Goal: Task Accomplishment & Management: Complete application form

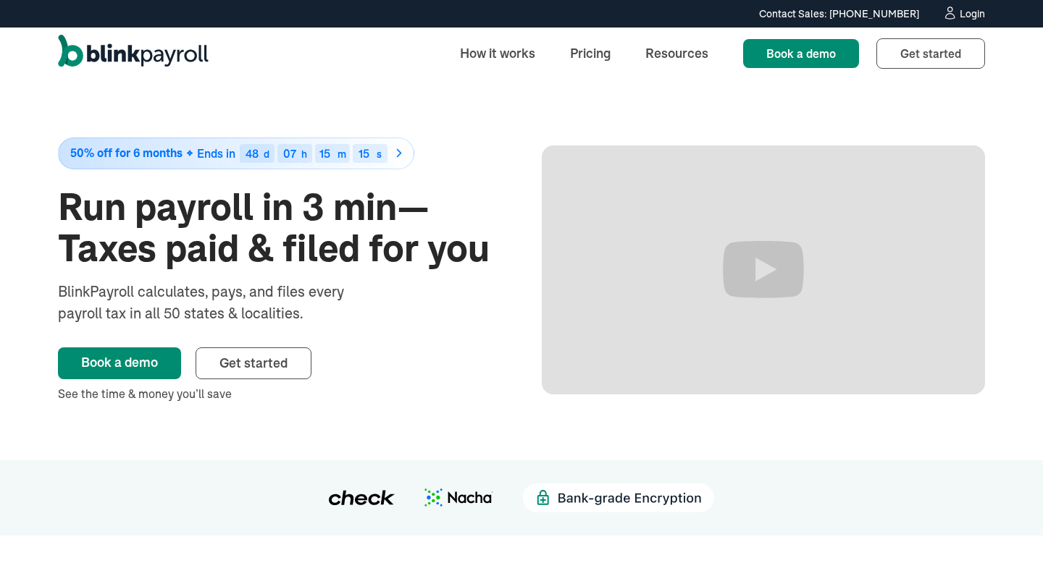
click at [986, 16] on div "Contact Sales: [PHONE_NUMBER] Contact Sales: [PHONE_NUMBER] Login" at bounding box center [521, 14] width 985 height 16
click at [976, 16] on div "Login" at bounding box center [972, 14] width 25 height 10
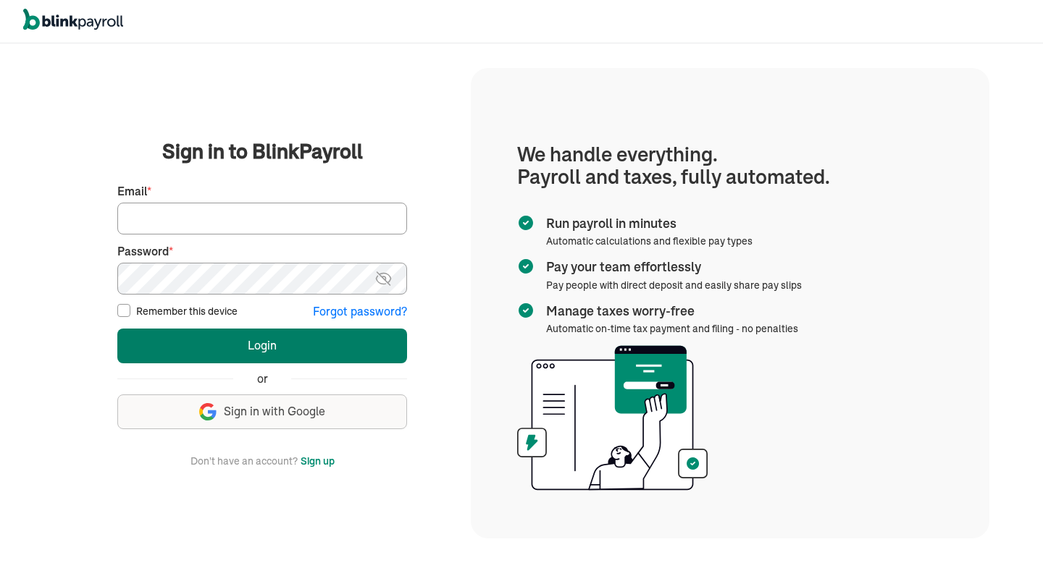
type input "asad@propertymanagementagency.com"
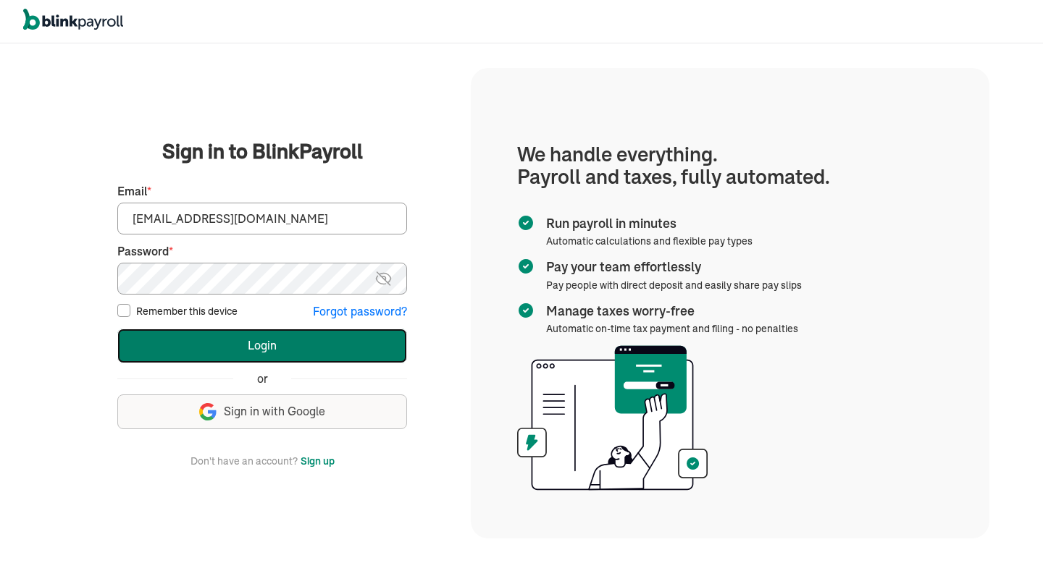
click at [242, 350] on button "Login" at bounding box center [262, 346] width 290 height 35
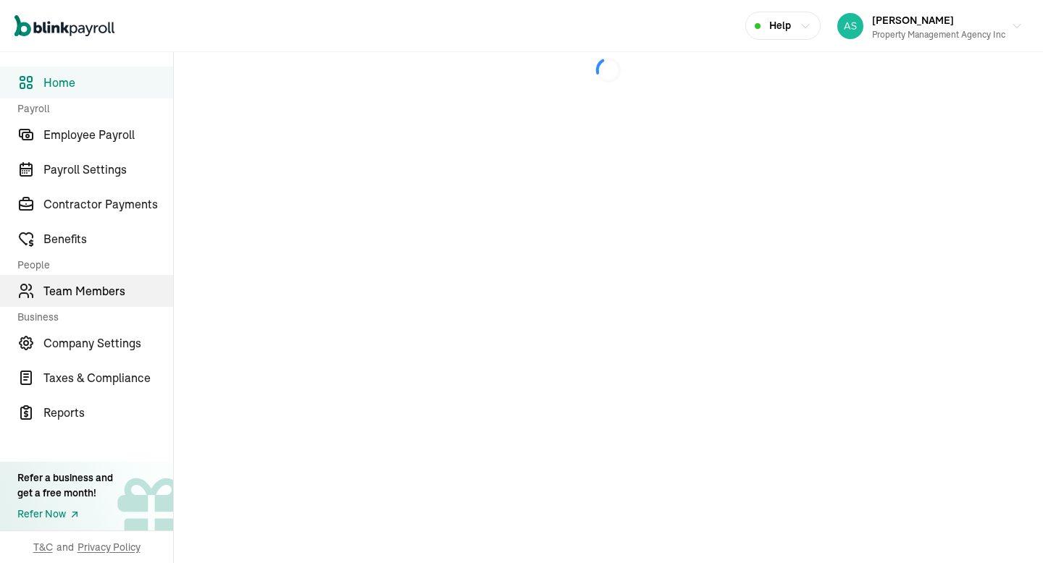
click at [65, 277] on link "Team Members" at bounding box center [86, 291] width 173 height 32
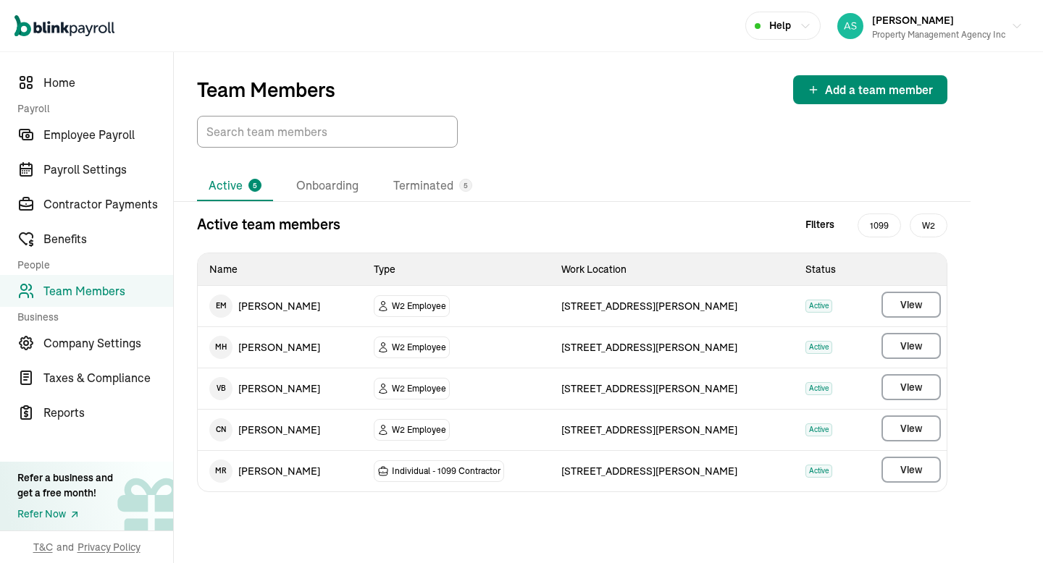
click at [860, 73] on div "Team Members Add a team member" at bounding box center [572, 100] width 797 height 96
click at [850, 86] on span "Add a team member" at bounding box center [879, 89] width 108 height 17
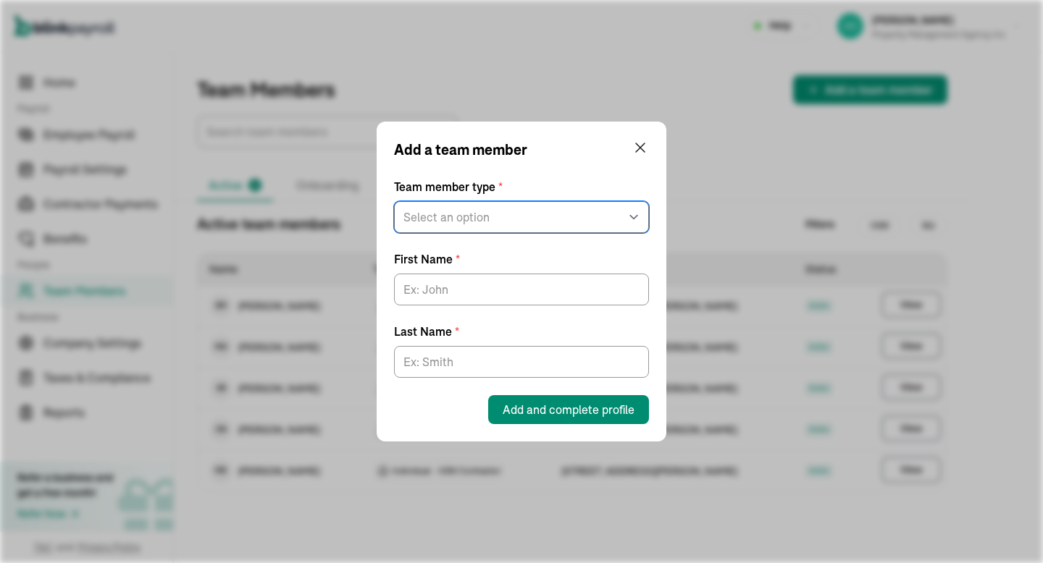
click at [534, 217] on select "Select an option W2 Employee Individual - 1099 Contractor Business - 1099 Contr…" at bounding box center [521, 217] width 255 height 32
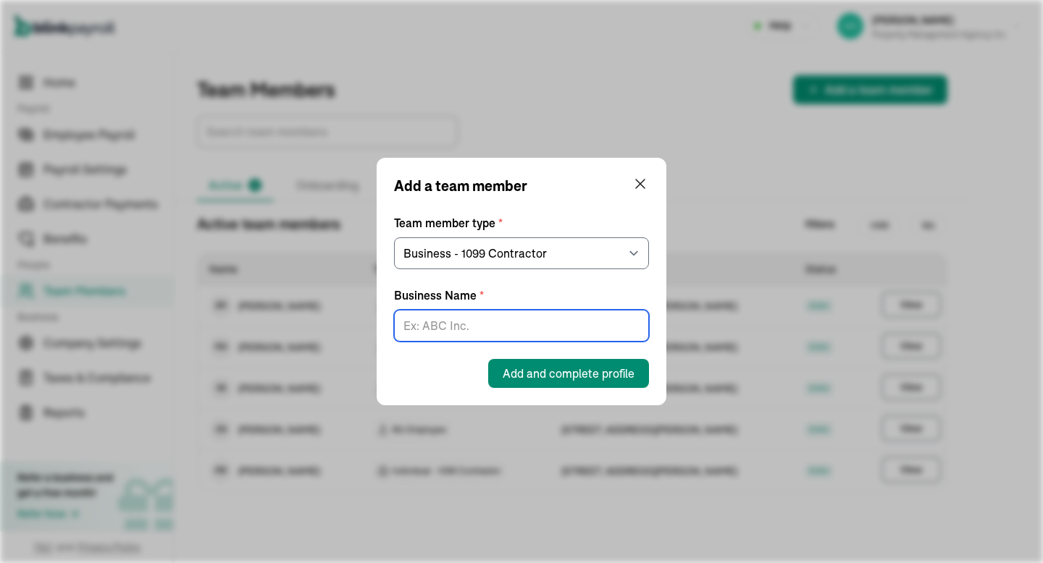
click at [453, 328] on input "Business Name *" at bounding box center [521, 326] width 255 height 32
click at [445, 242] on select "Select an option W2 Employee Individual - 1099 [DEMOGRAPHIC_DATA] Business - 10…" at bounding box center [521, 254] width 255 height 32
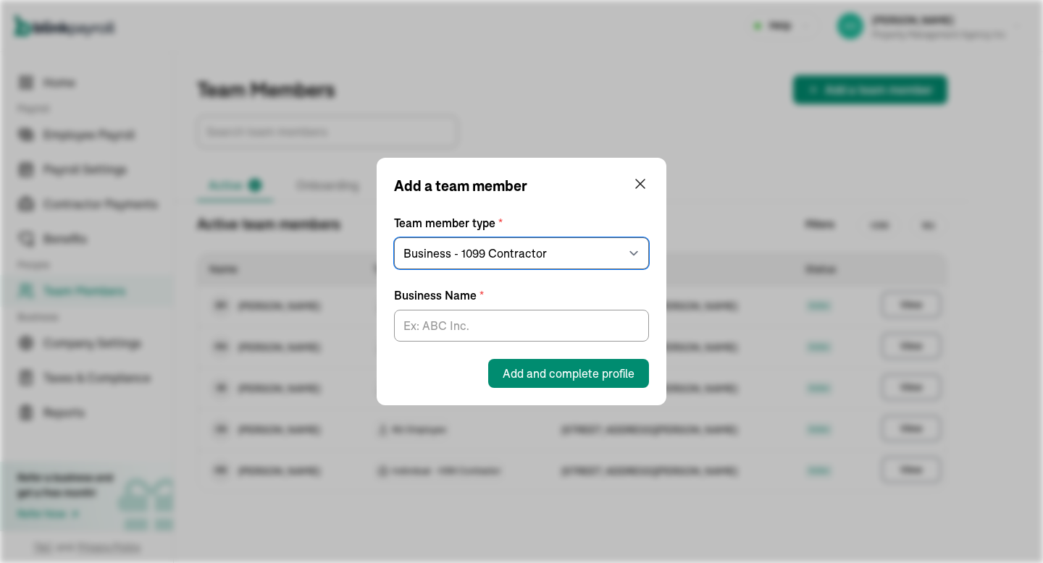
select select "contractor"
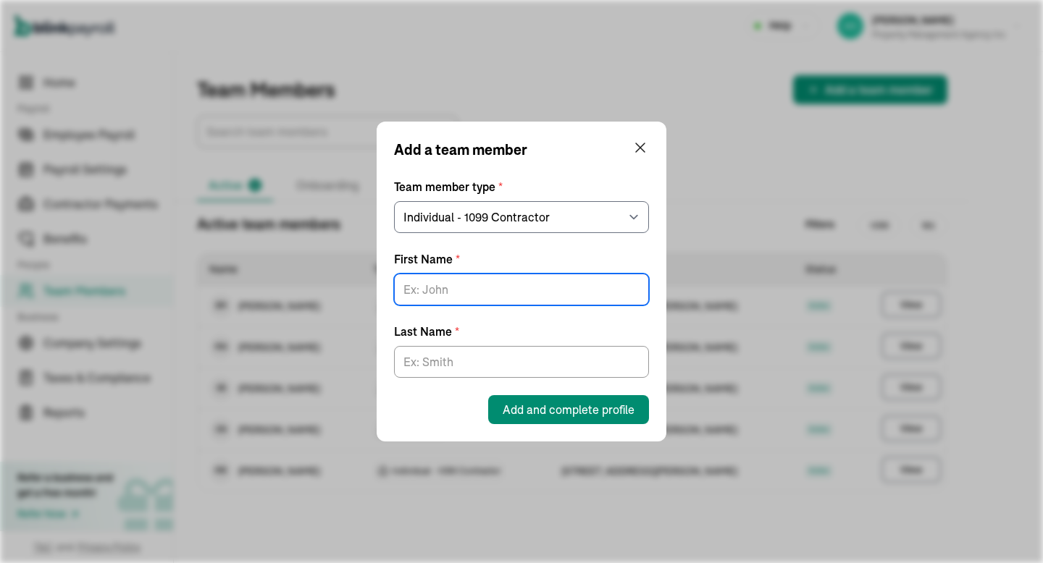
click at [462, 298] on input "First Name *" at bounding box center [521, 290] width 255 height 32
type input "[PERSON_NAME]"
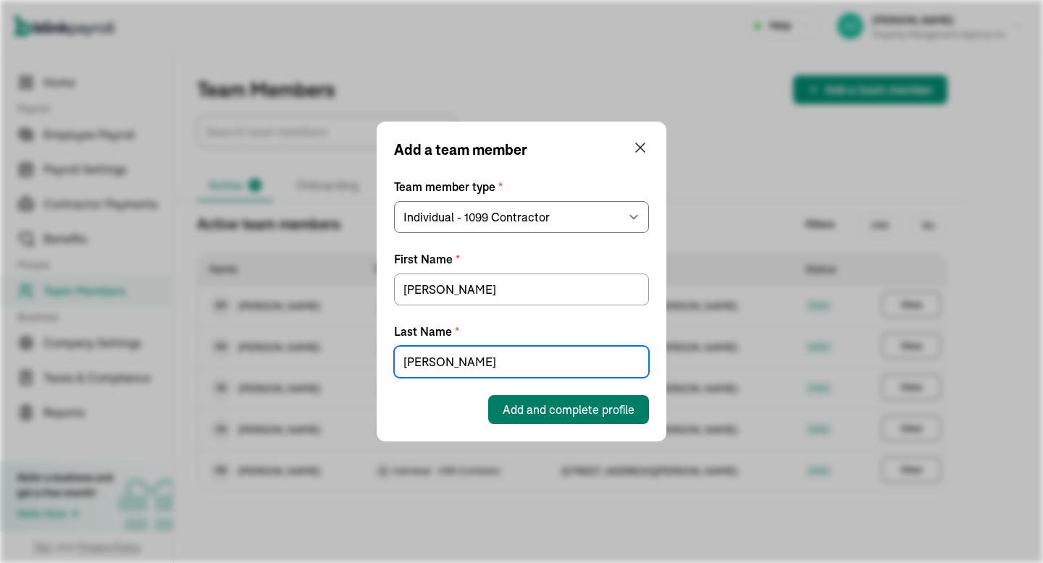
type input "[PERSON_NAME]"
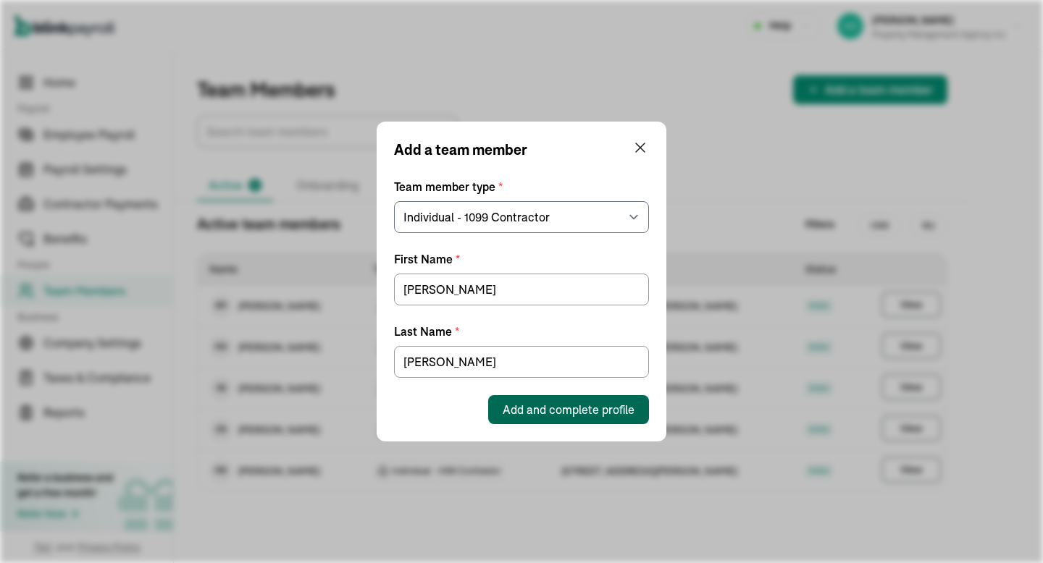
click at [608, 422] on button "Add and complete profile" at bounding box center [568, 409] width 161 height 29
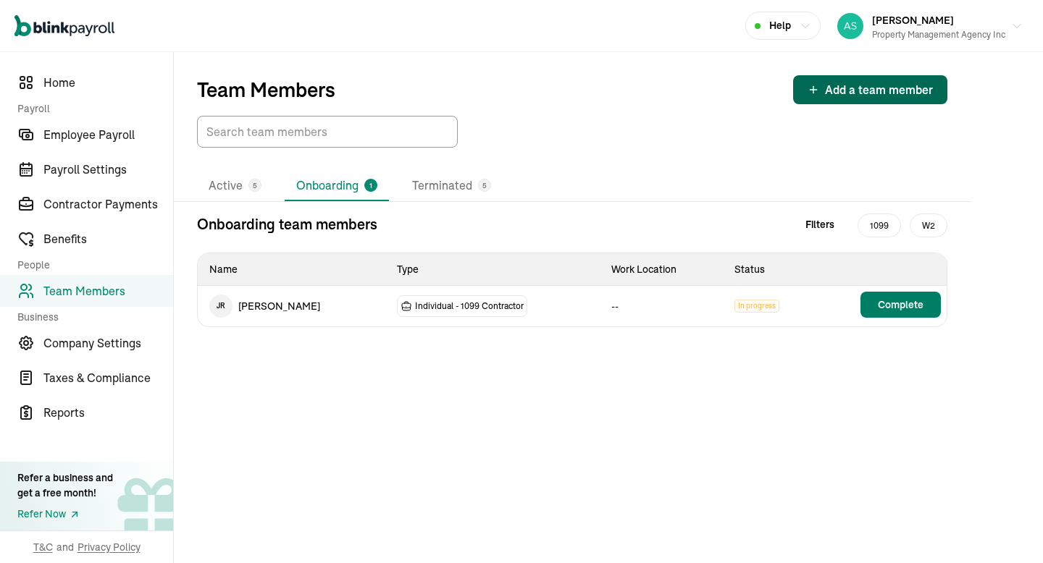
click at [897, 314] on button "Complete" at bounding box center [900, 305] width 80 height 26
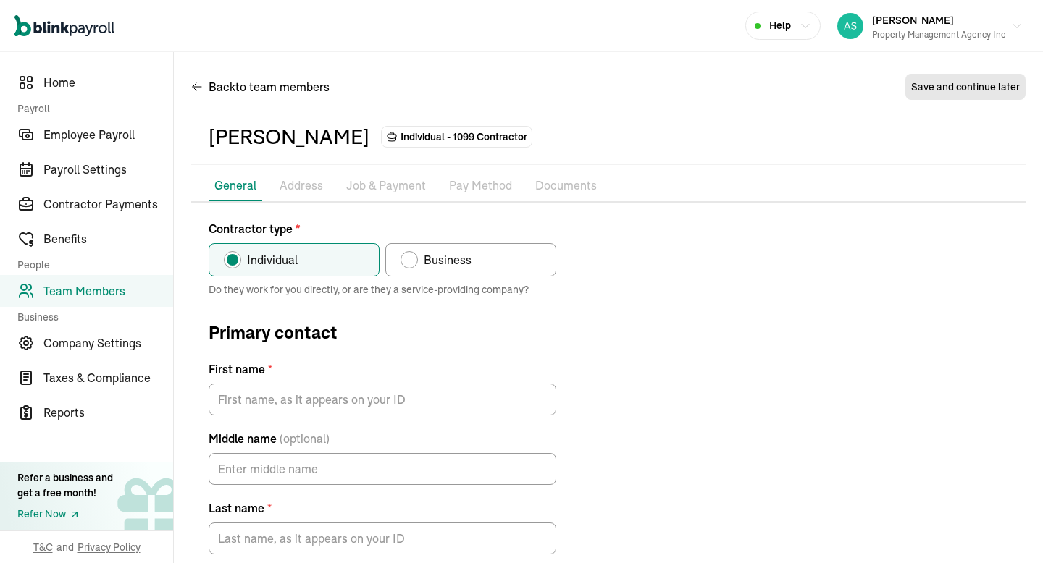
type input "[PERSON_NAME]"
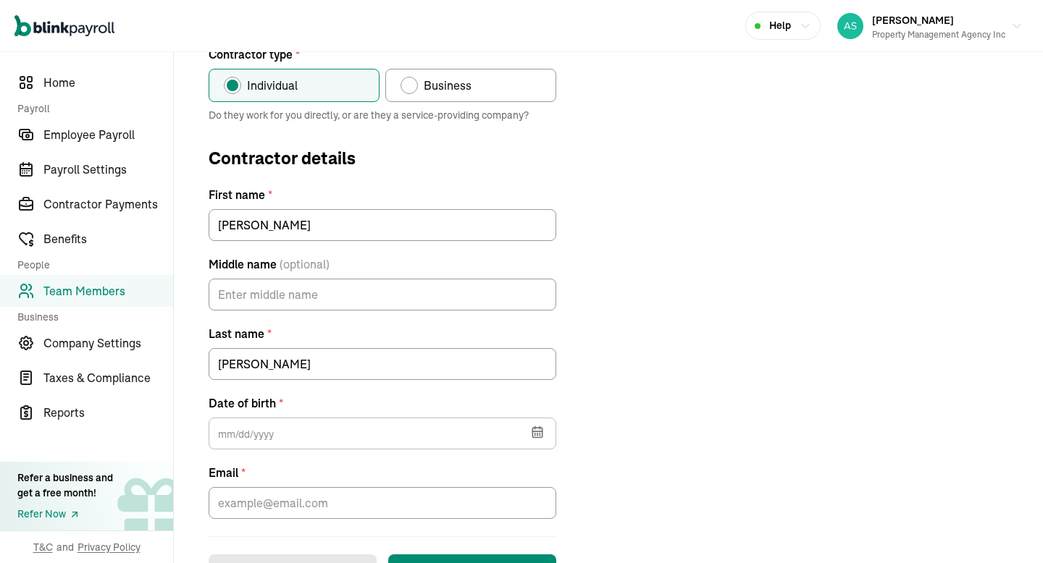
scroll to position [232, 0]
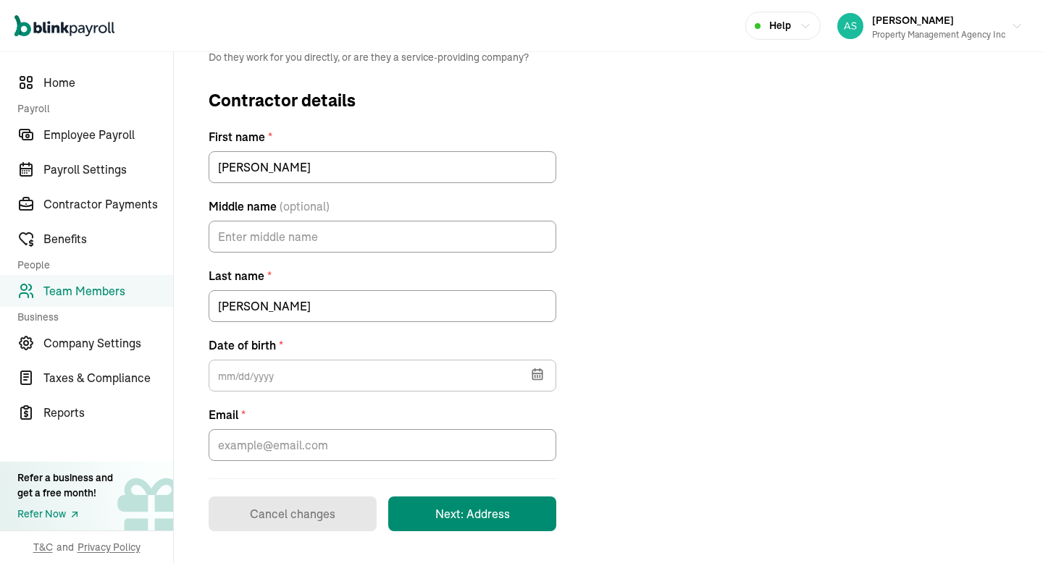
click at [334, 356] on div "[DATE] Mon Tue Wed Thu Fri Sat Sun 28 29 30 31 1 2 3 4 5 6 7 8 9 10 11 12 13 14…" at bounding box center [383, 373] width 348 height 38
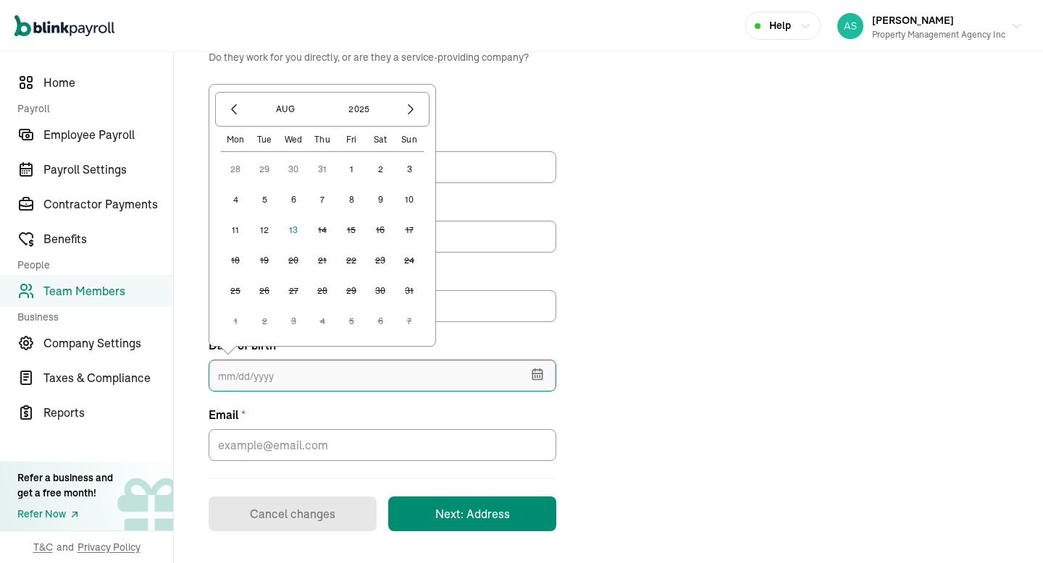
click at [332, 361] on input "text" at bounding box center [383, 376] width 348 height 32
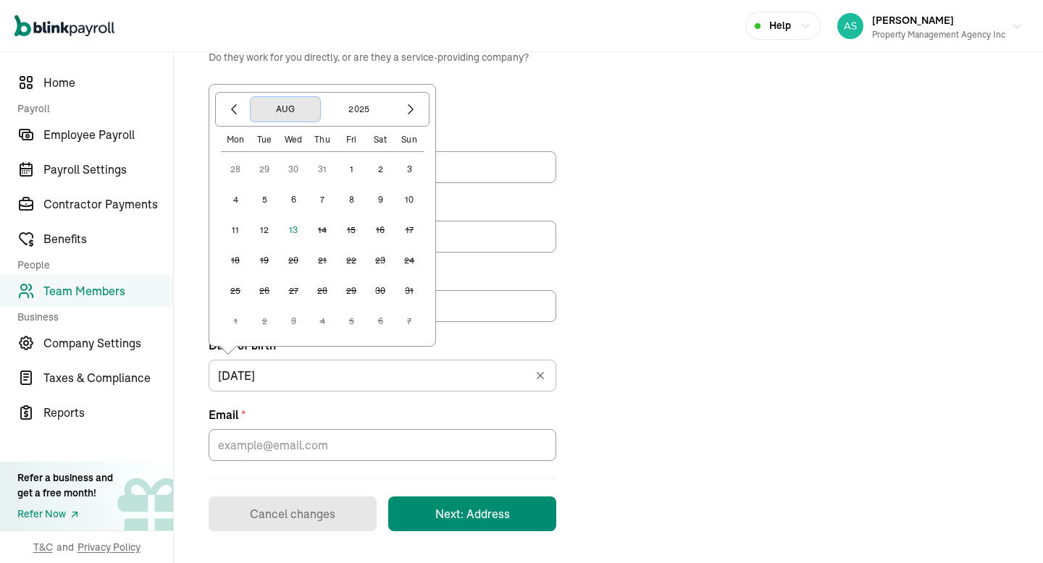
click at [272, 114] on button "Aug" at bounding box center [286, 109] width 70 height 25
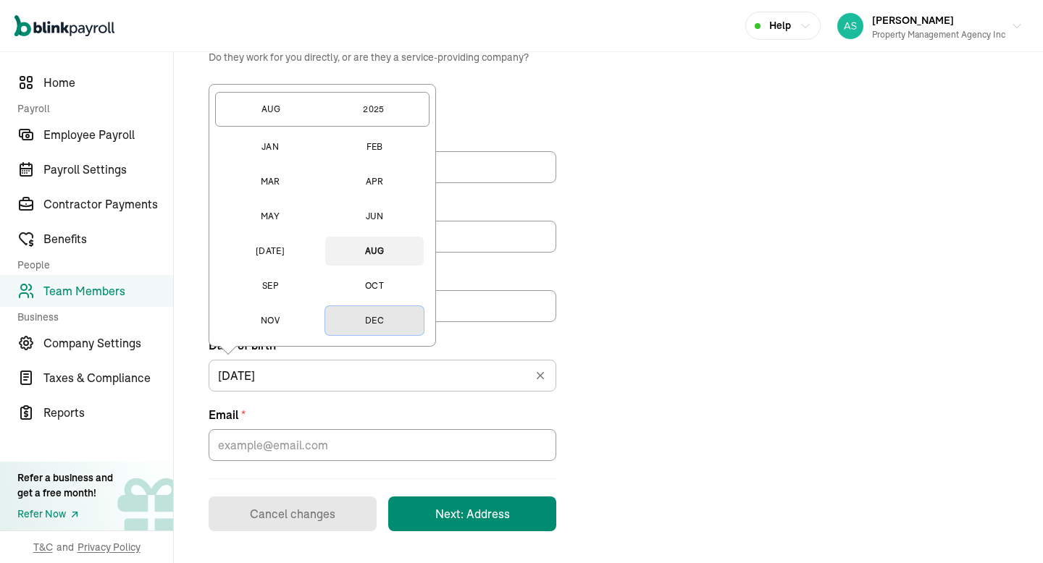
click at [371, 311] on button "Dec" at bounding box center [374, 320] width 99 height 29
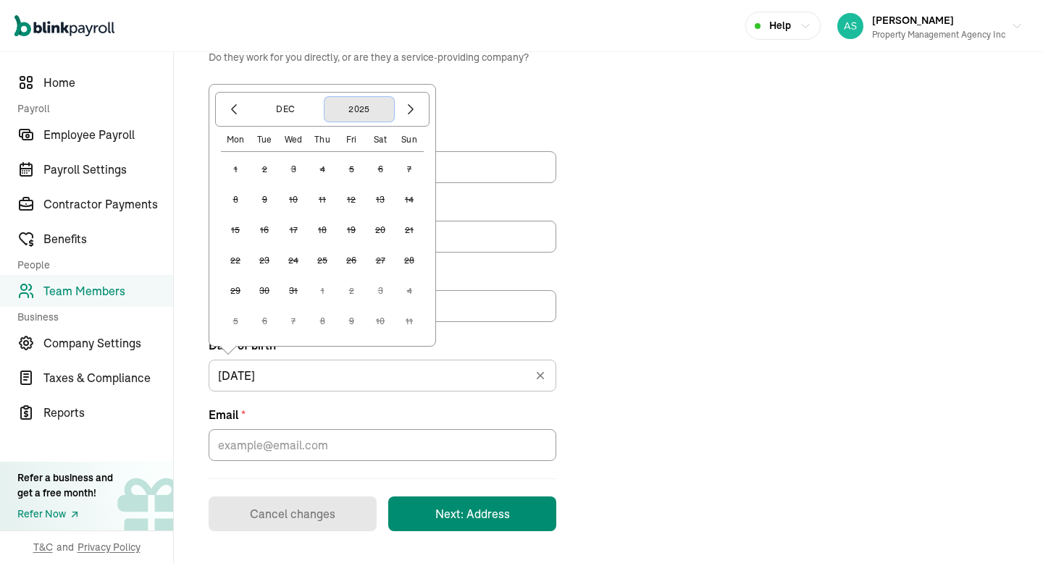
click at [359, 113] on button "2025" at bounding box center [359, 109] width 70 height 25
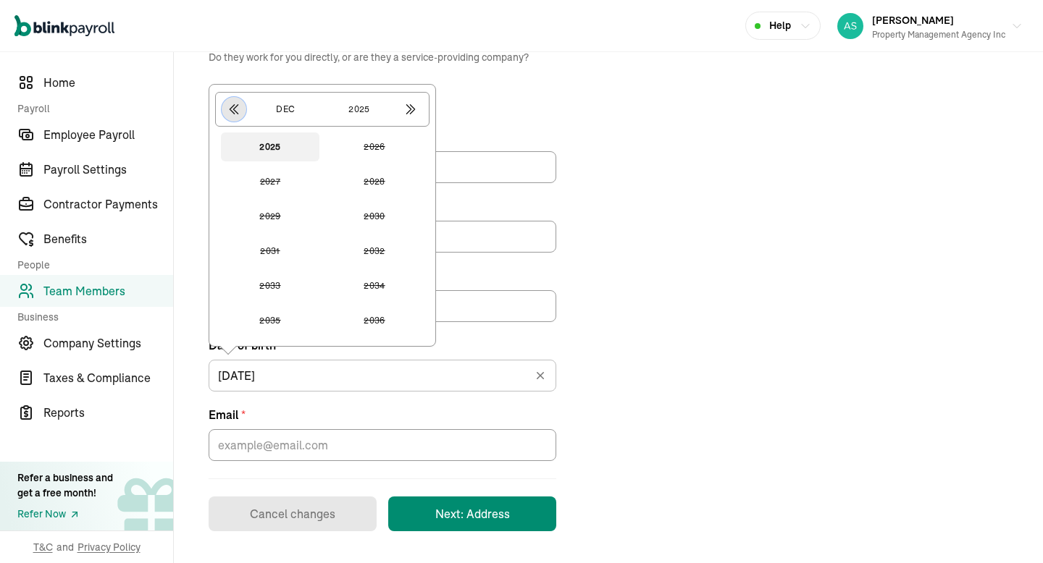
click at [232, 117] on button "button" at bounding box center [234, 109] width 25 height 25
click at [232, 110] on icon "button" at bounding box center [234, 109] width 14 height 14
click at [239, 101] on button "button" at bounding box center [234, 109] width 25 height 25
click at [369, 318] on button "2000" at bounding box center [374, 320] width 99 height 29
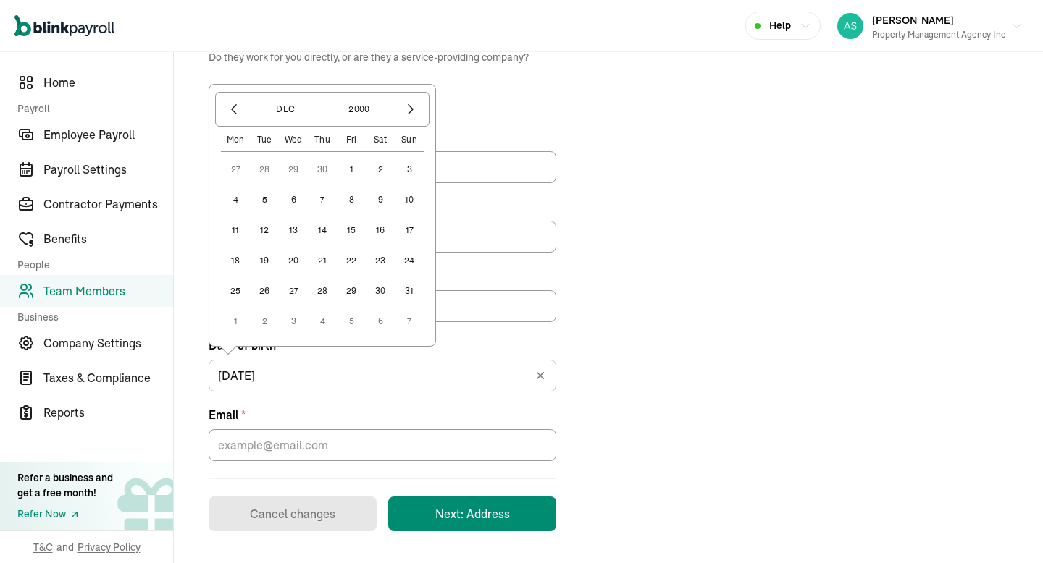
click at [289, 259] on button "20" at bounding box center [293, 260] width 29 height 29
type input "[DATE]"
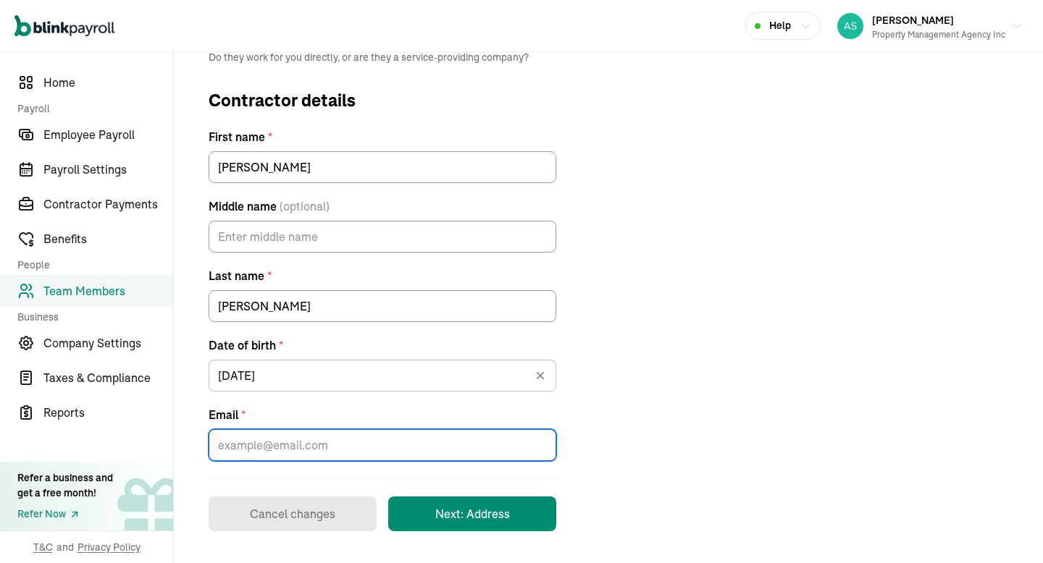
click at [280, 459] on input "Email *" at bounding box center [383, 446] width 348 height 32
type input "j"
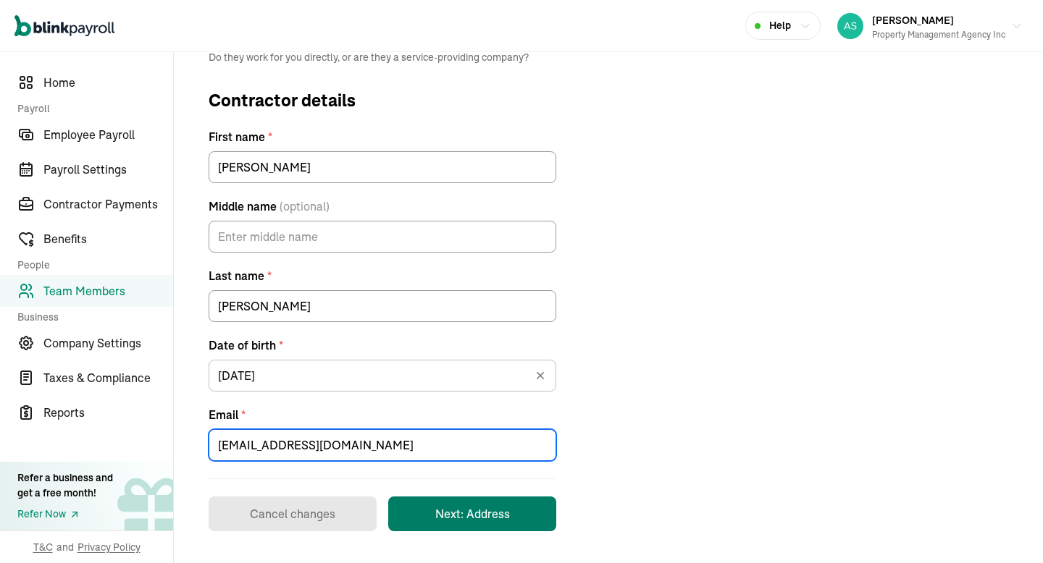
type input "[EMAIL_ADDRESS][DOMAIN_NAME]"
click at [429, 508] on button "Next: Address" at bounding box center [472, 514] width 168 height 35
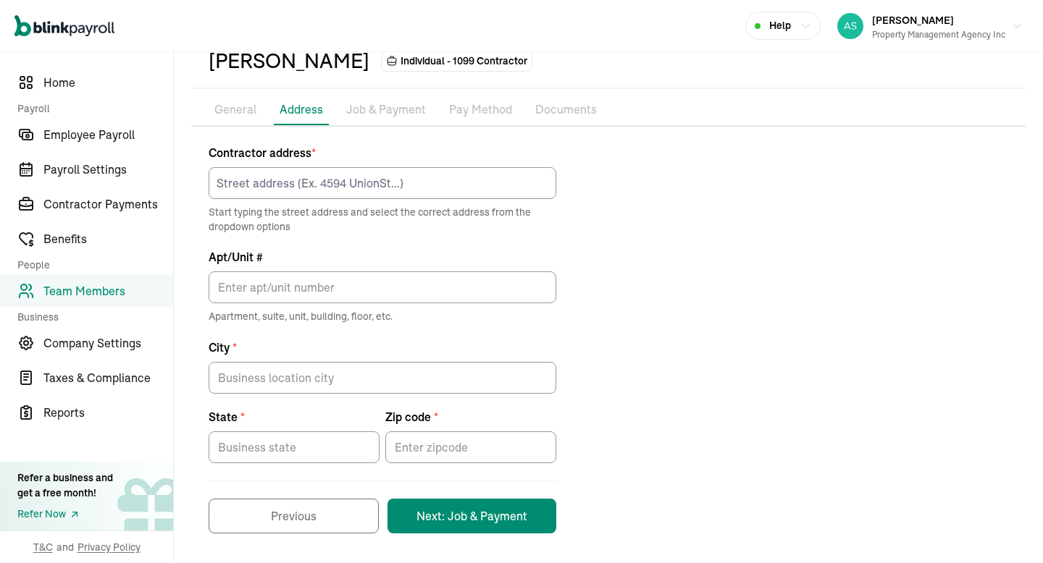
scroll to position [78, 0]
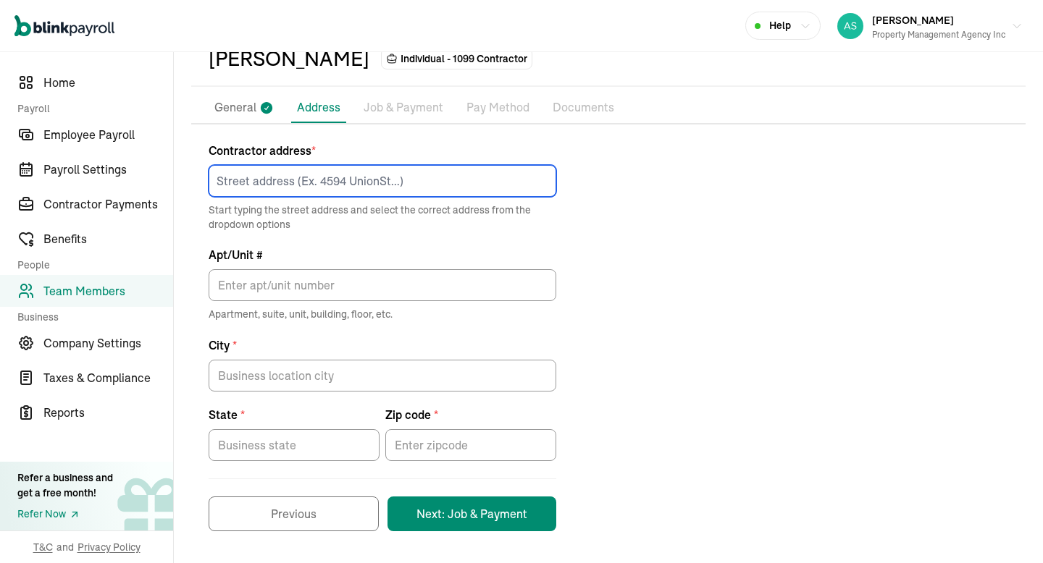
click at [409, 167] on input at bounding box center [383, 181] width 348 height 32
type input "[STREET_ADDRESS]"
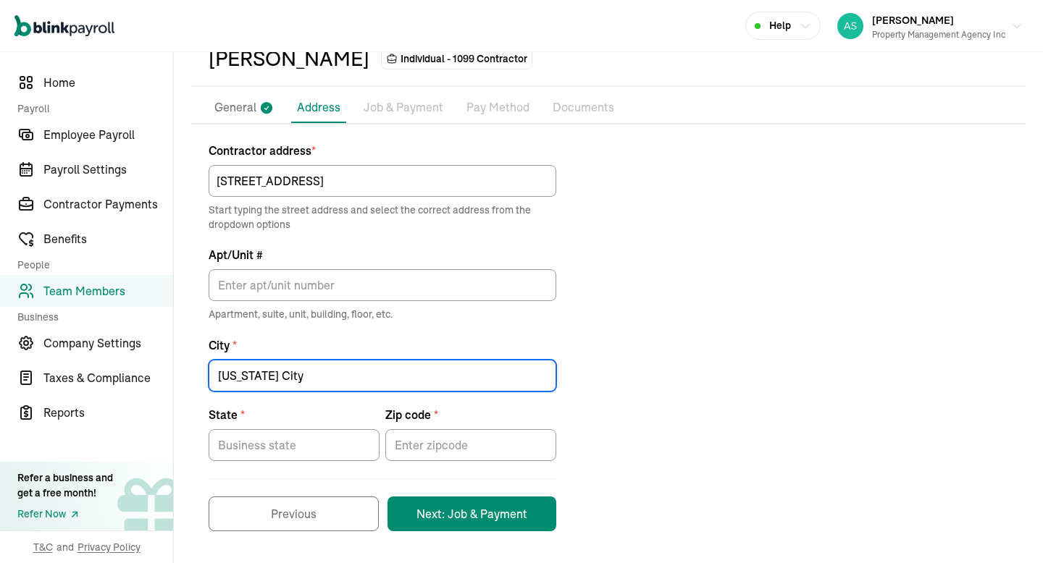
type input "[US_STATE] City"
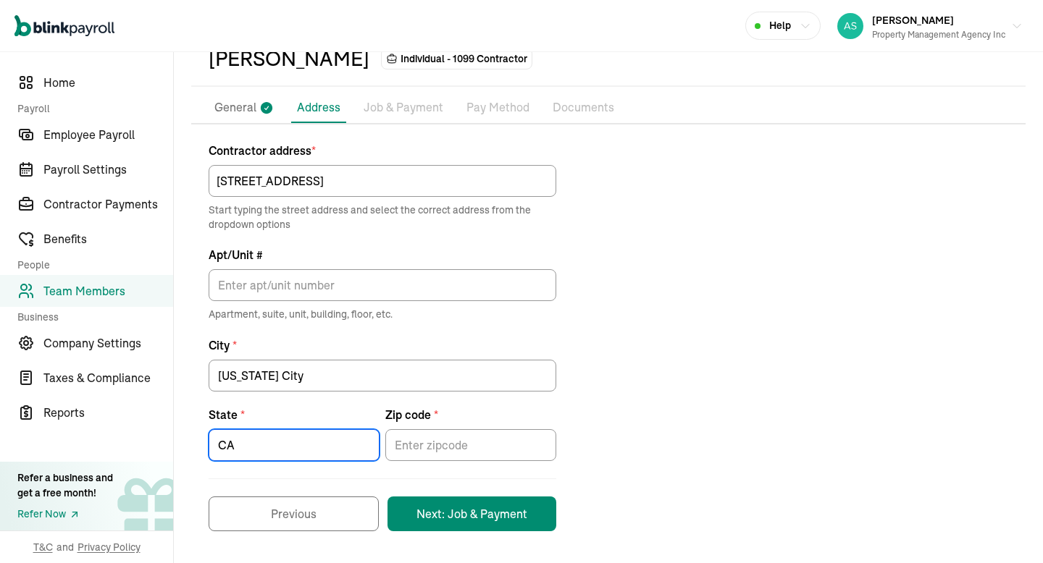
type input "CA"
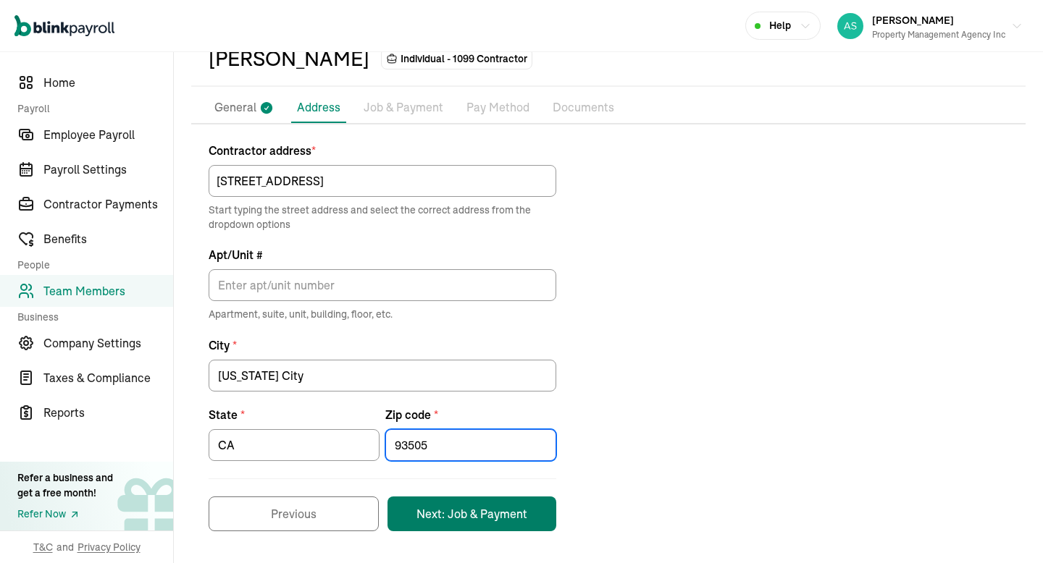
type input "93505"
click at [485, 508] on button "Next: Job & Payment" at bounding box center [471, 514] width 169 height 35
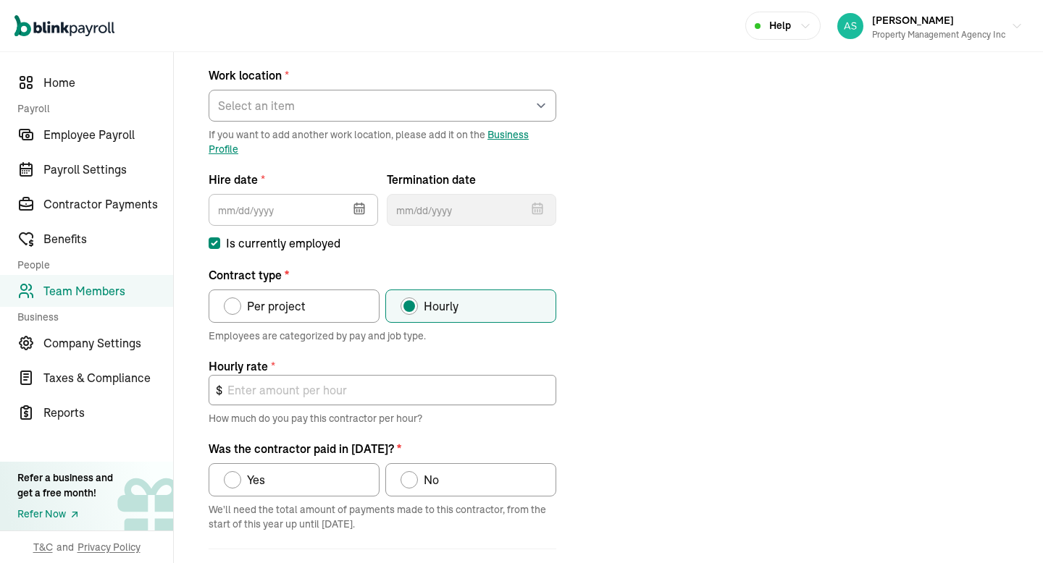
scroll to position [171, 0]
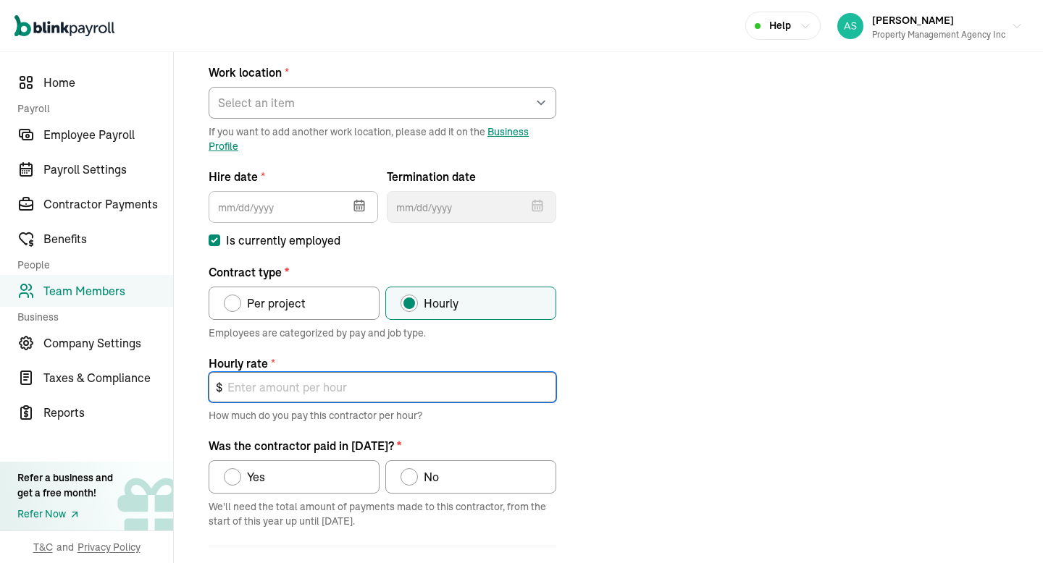
click at [374, 379] on input "text" at bounding box center [383, 387] width 348 height 30
type input "20"
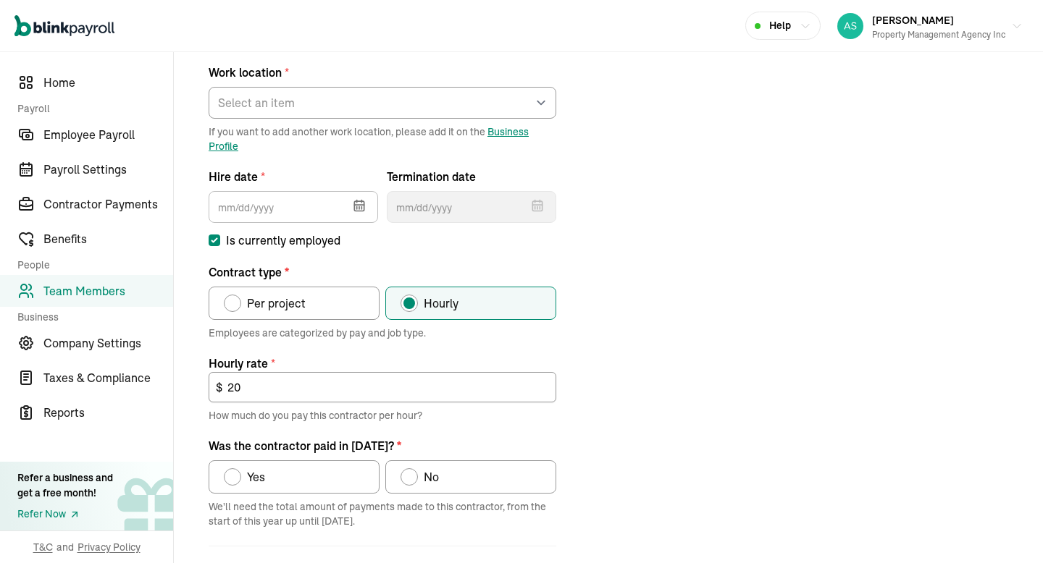
click at [252, 478] on span "Yes" at bounding box center [256, 477] width 18 height 17
click at [235, 478] on input "Yes" at bounding box center [229, 474] width 12 height 12
radio input "true"
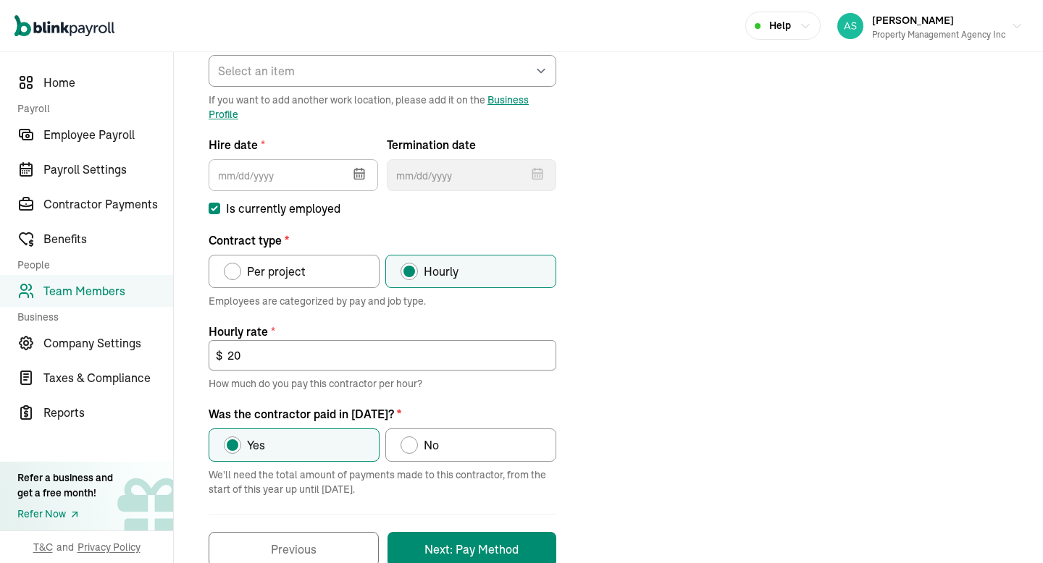
scroll to position [238, 0]
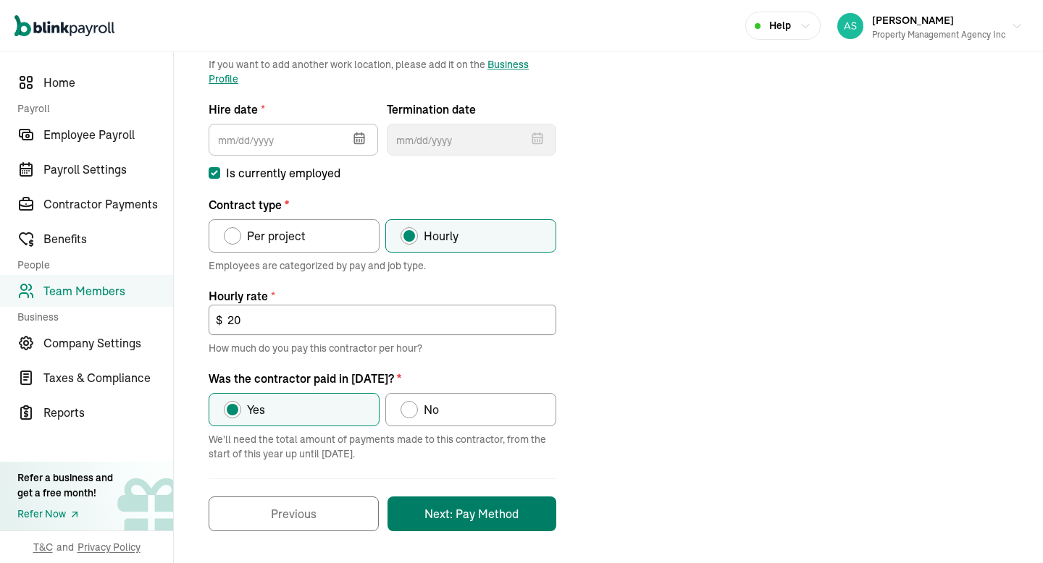
click at [441, 521] on button "Next: Pay Method" at bounding box center [471, 514] width 169 height 35
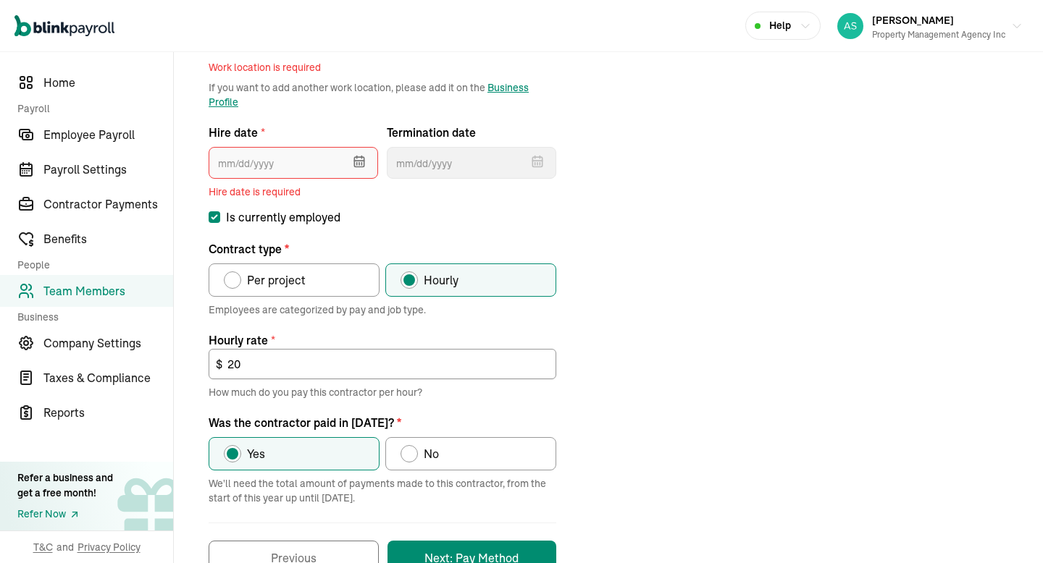
click at [291, 172] on input "text" at bounding box center [293, 163] width 169 height 32
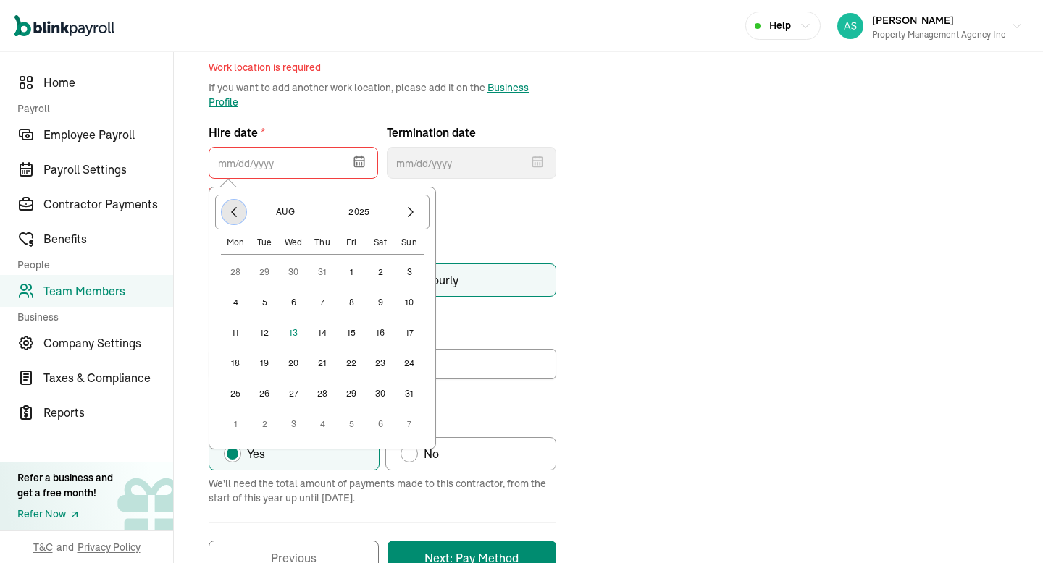
click at [234, 212] on icon "button" at bounding box center [234, 212] width 14 height 14
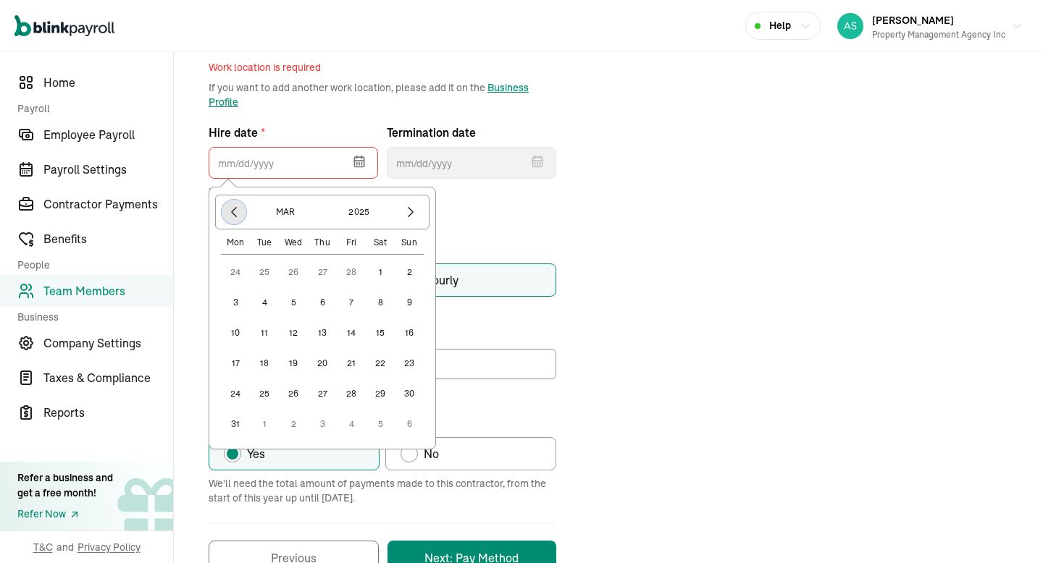
click at [234, 212] on icon "button" at bounding box center [234, 212] width 14 height 14
click at [296, 271] on button "1" at bounding box center [293, 272] width 29 height 29
type input "[DATE]"
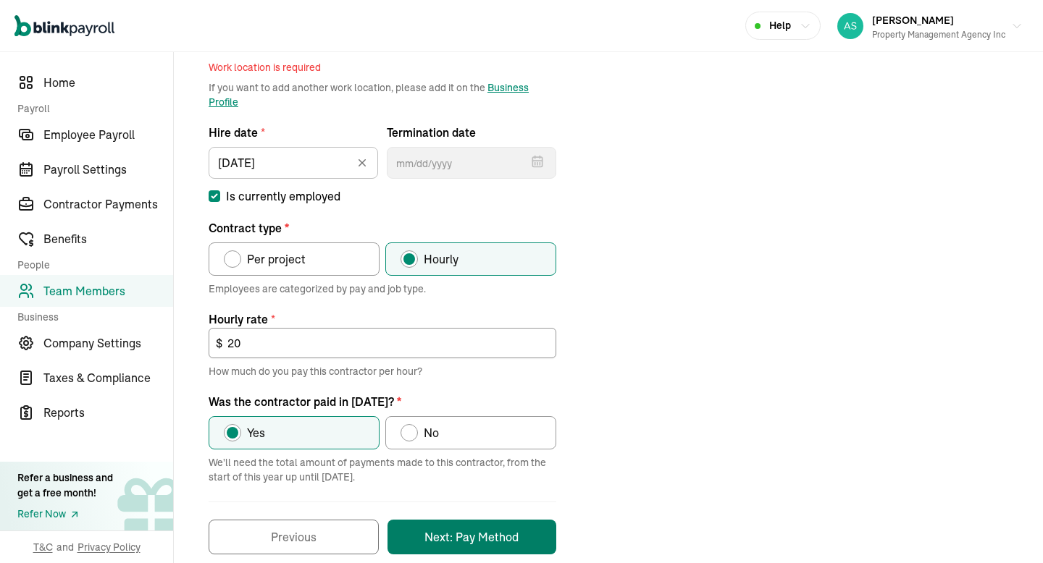
click at [444, 540] on button "Next: Pay Method" at bounding box center [471, 537] width 169 height 35
click at [459, 540] on button "Next: Pay Method" at bounding box center [471, 537] width 169 height 35
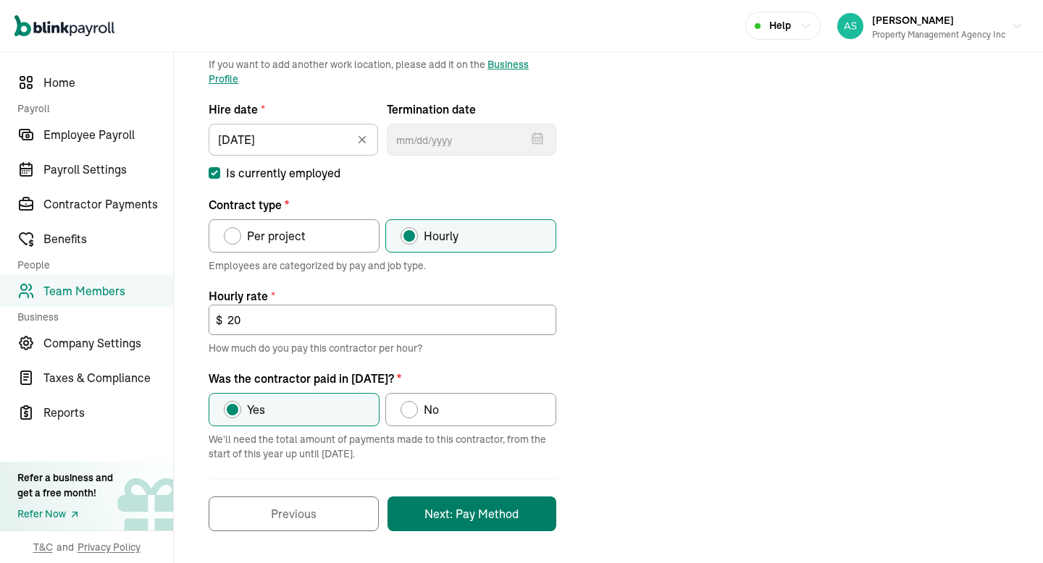
click at [502, 517] on button "Next: Pay Method" at bounding box center [471, 514] width 169 height 35
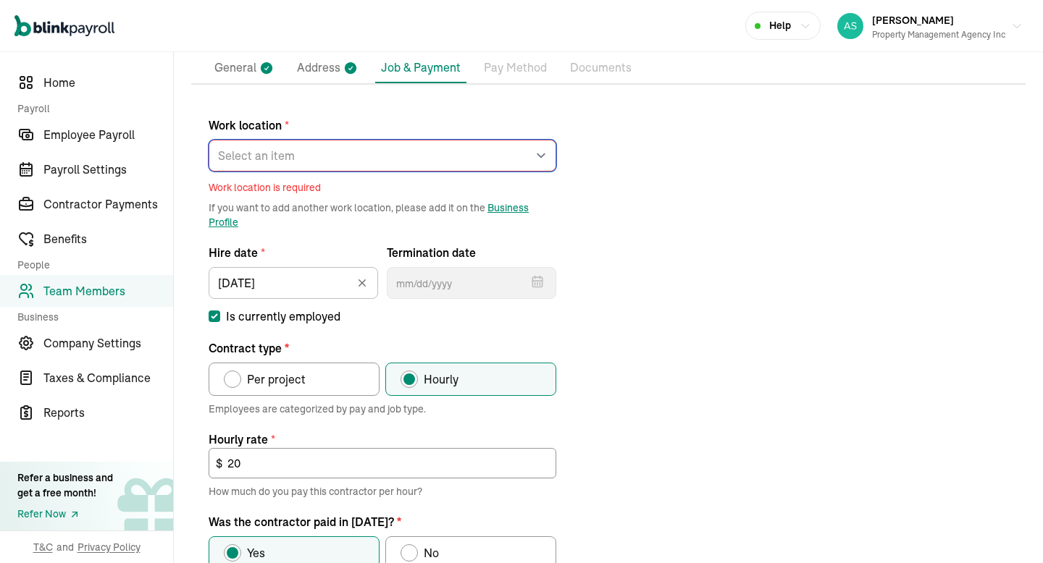
scroll to position [0, 0]
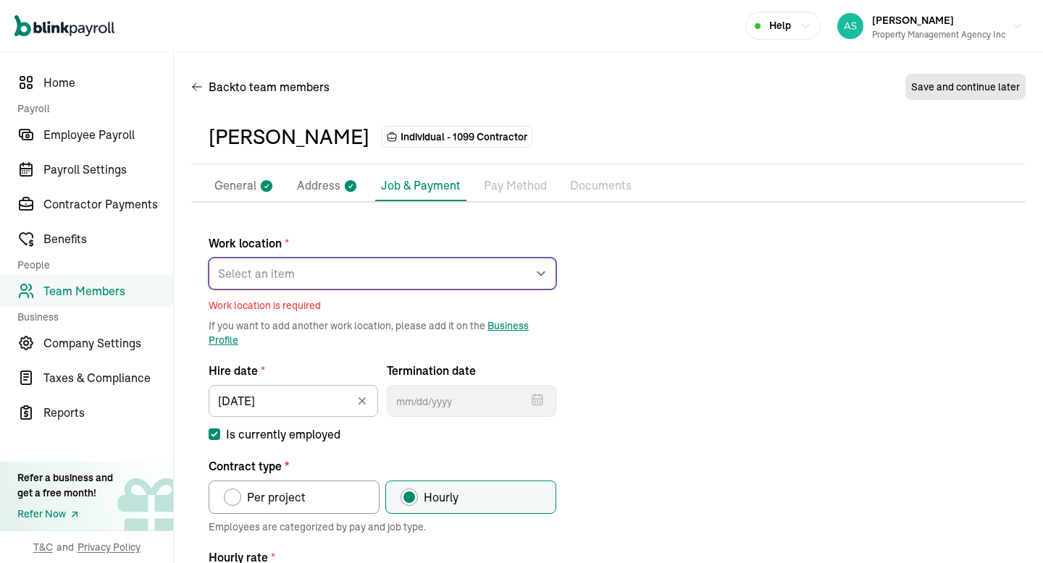
click at [374, 268] on select "Select an item [STREET_ADDRESS][GEOGRAPHIC_DATA][PERSON_NAME] from home" at bounding box center [383, 274] width 348 height 32
select select "[STREET_ADDRESS][PERSON_NAME]"
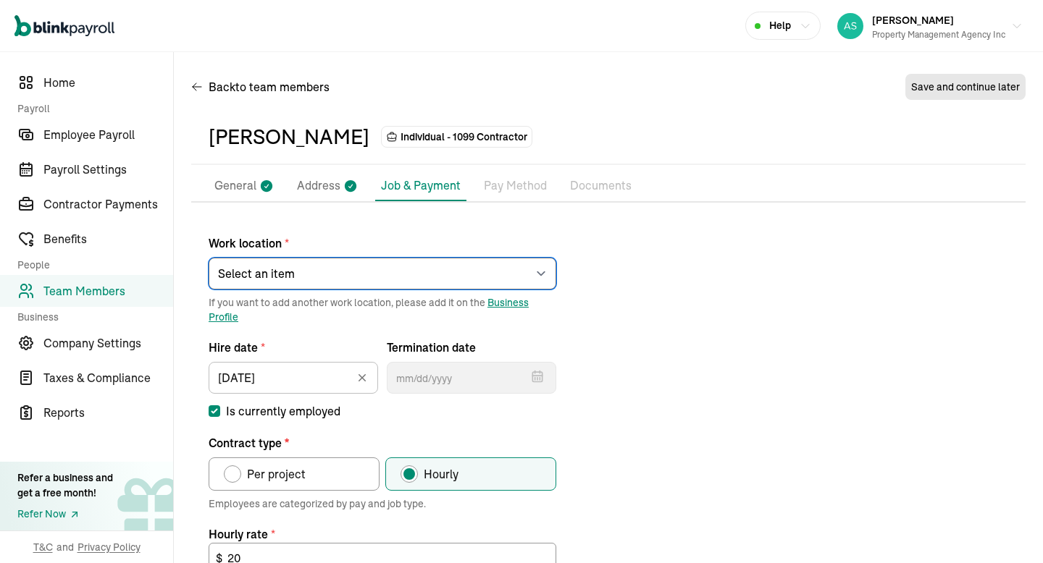
scroll to position [238, 0]
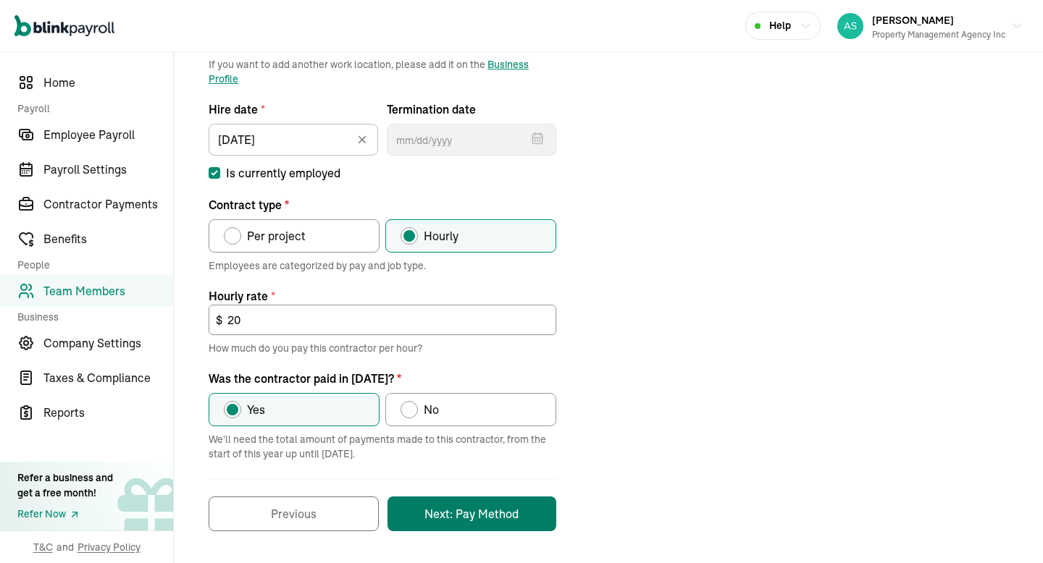
click at [438, 511] on button "Next: Pay Method" at bounding box center [471, 514] width 169 height 35
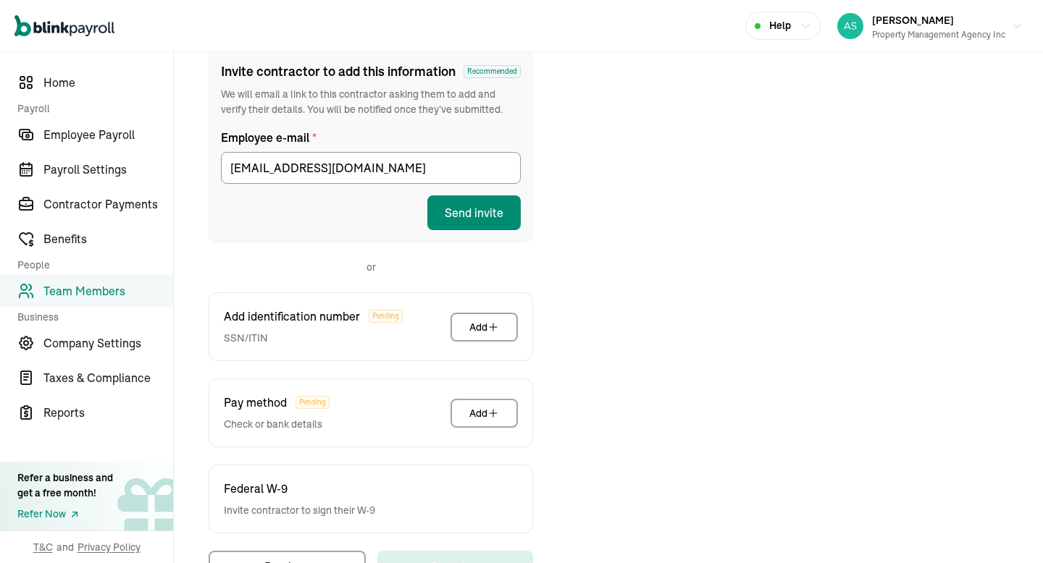
scroll to position [167, 0]
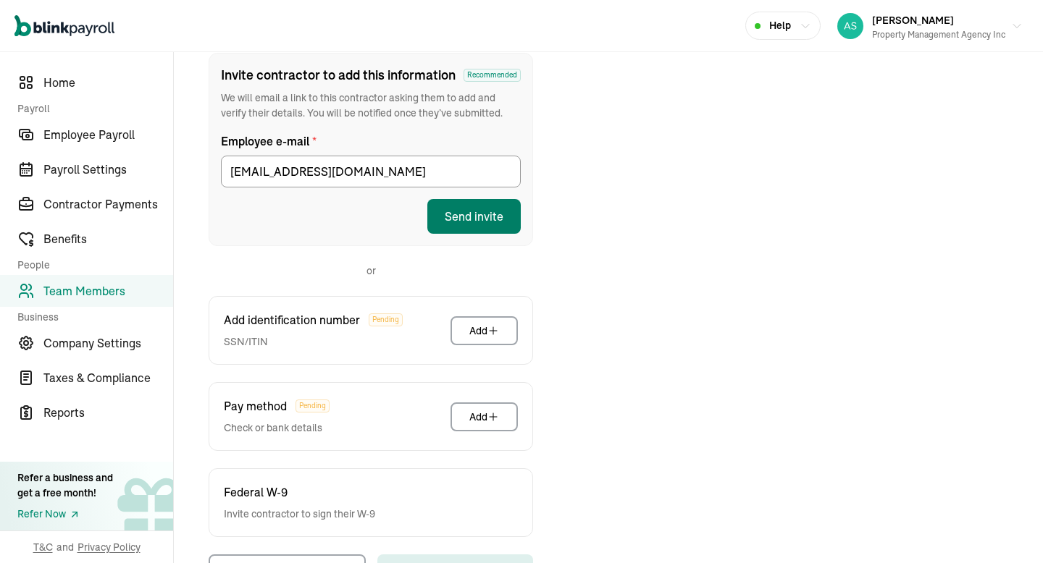
click at [499, 222] on button "Send invite" at bounding box center [473, 216] width 93 height 35
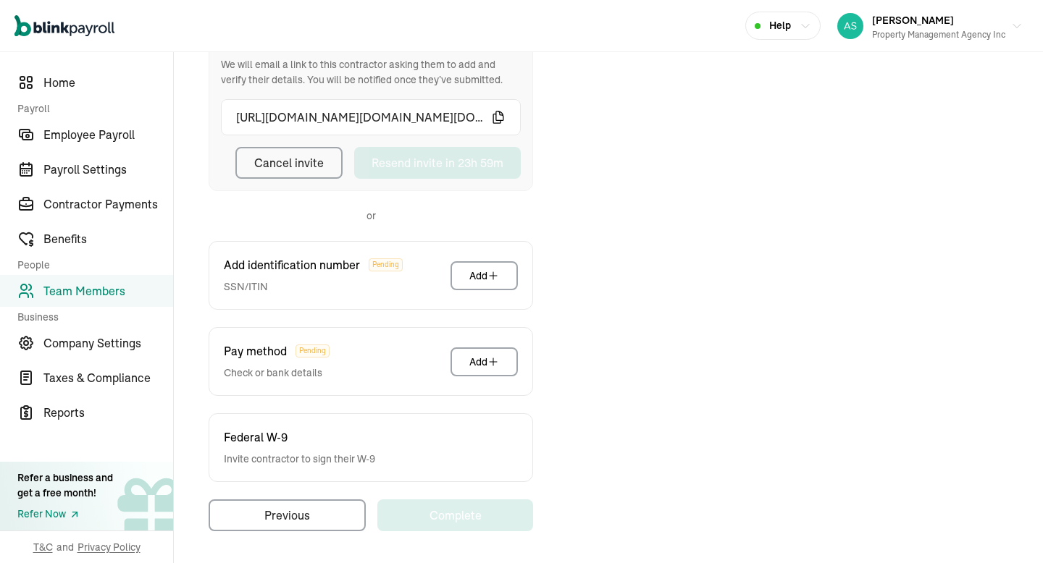
scroll to position [0, 0]
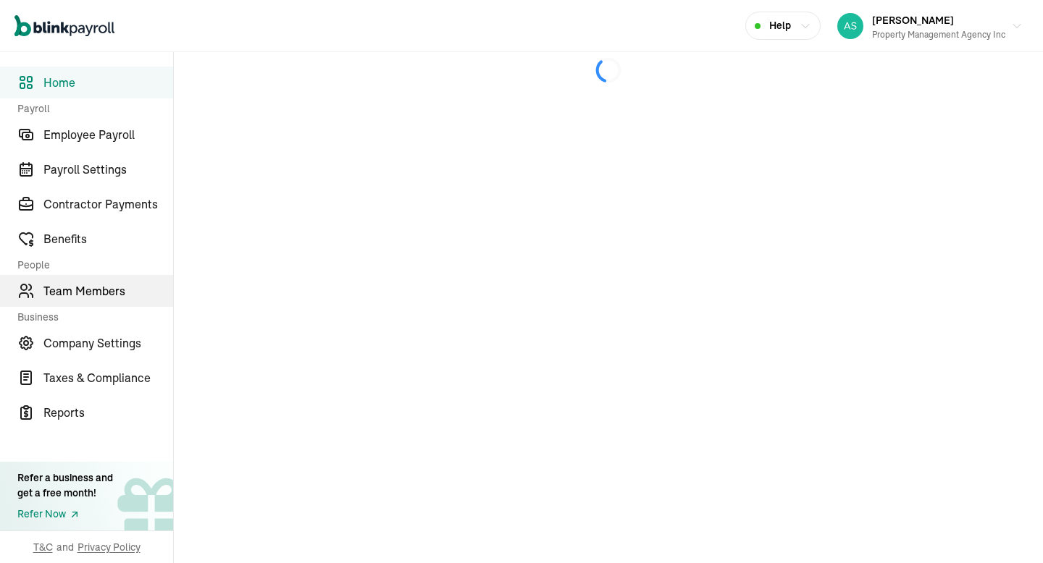
click at [65, 277] on link "Team Members" at bounding box center [86, 291] width 173 height 32
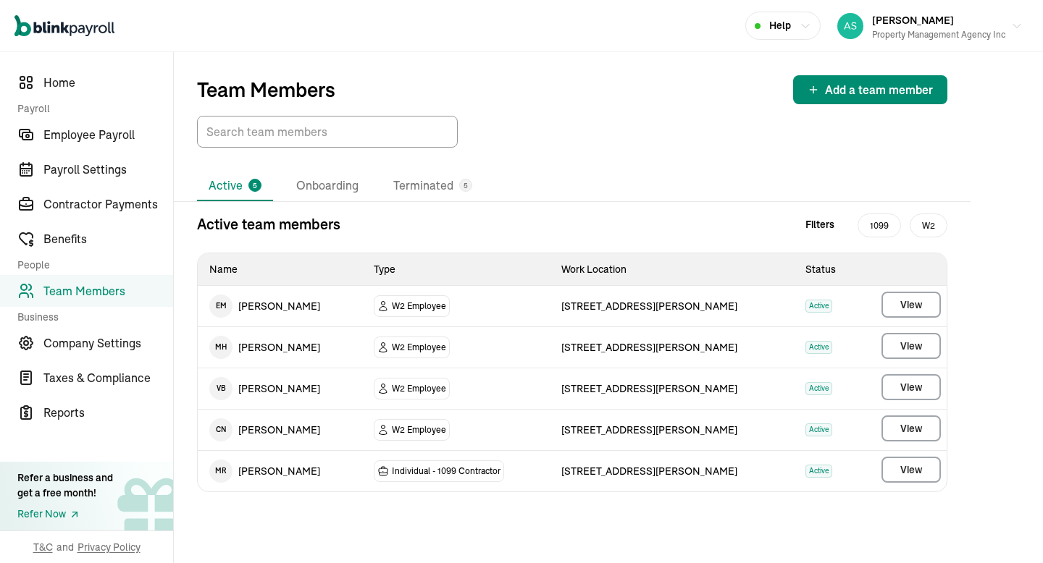
click at [860, 73] on div "Team Members Add a team member" at bounding box center [572, 100] width 797 height 96
click at [850, 86] on span "Add a team member" at bounding box center [879, 89] width 108 height 17
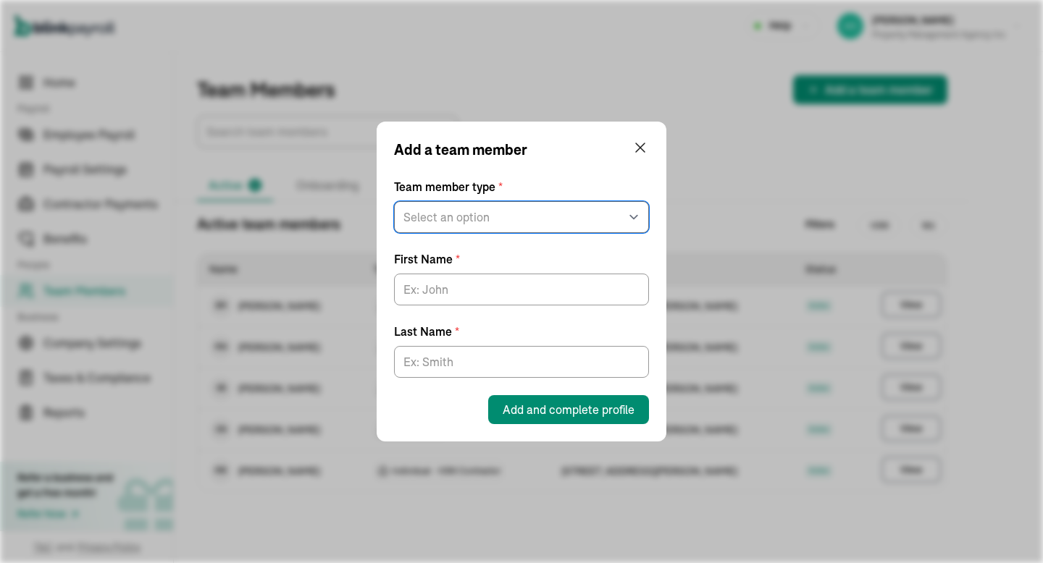
click at [534, 217] on select "Select an option W2 Employee Individual - 1099 [DEMOGRAPHIC_DATA] Business - 10…" at bounding box center [521, 217] width 255 height 32
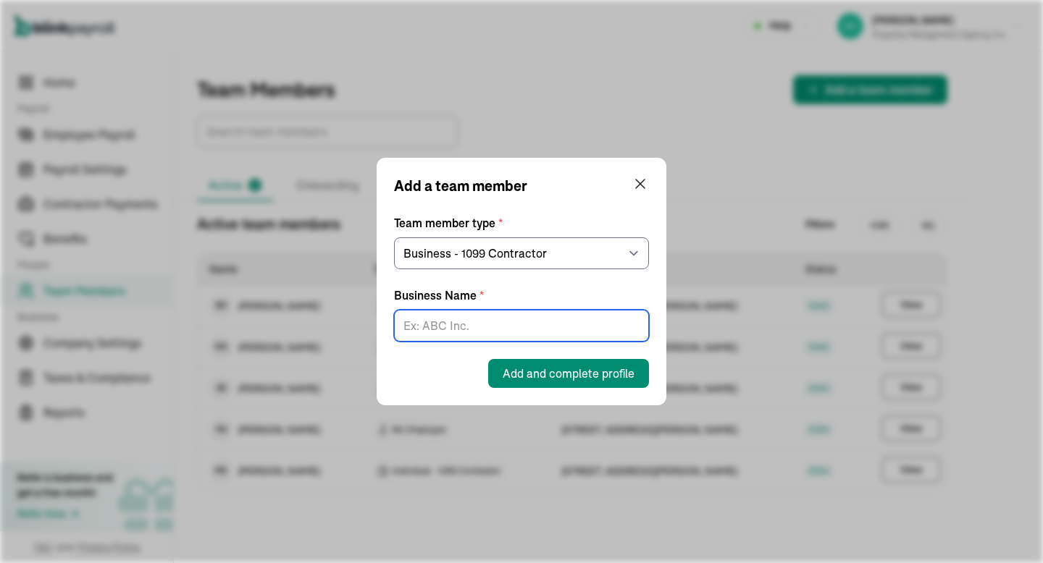
click at [453, 328] on input "Business Name *" at bounding box center [521, 326] width 255 height 32
click at [445, 242] on select "Select an option W2 Employee Individual - 1099 [DEMOGRAPHIC_DATA] Business - 10…" at bounding box center [521, 254] width 255 height 32
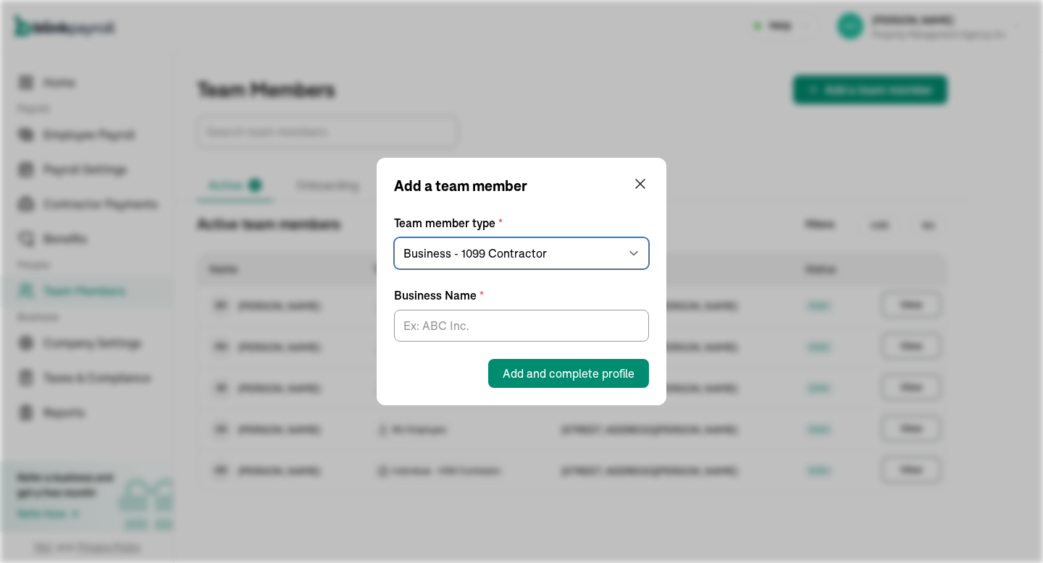
select select "contractor"
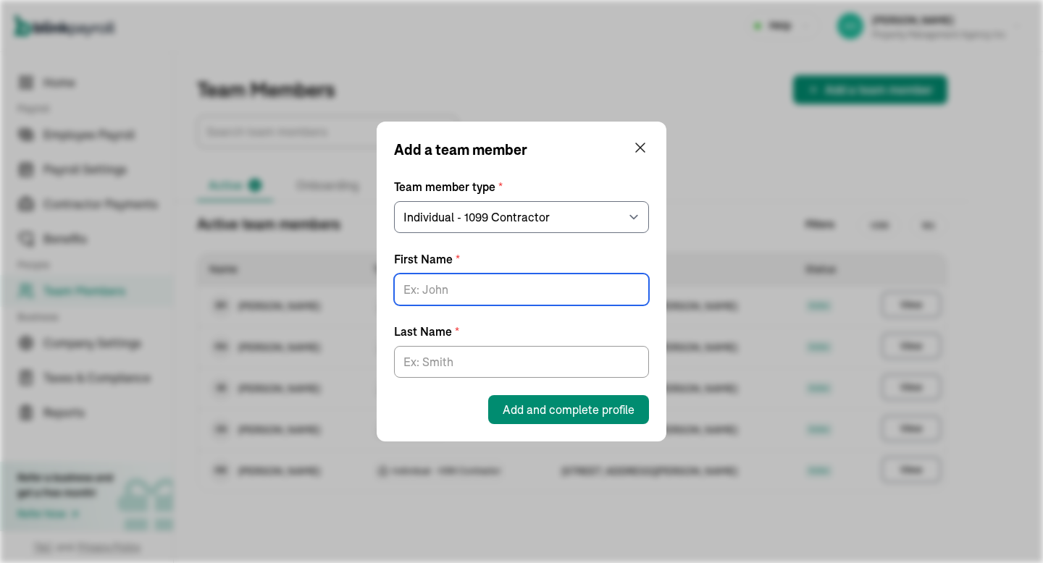
click at [462, 298] on input "First Name *" at bounding box center [521, 290] width 255 height 32
type input "[PERSON_NAME]"
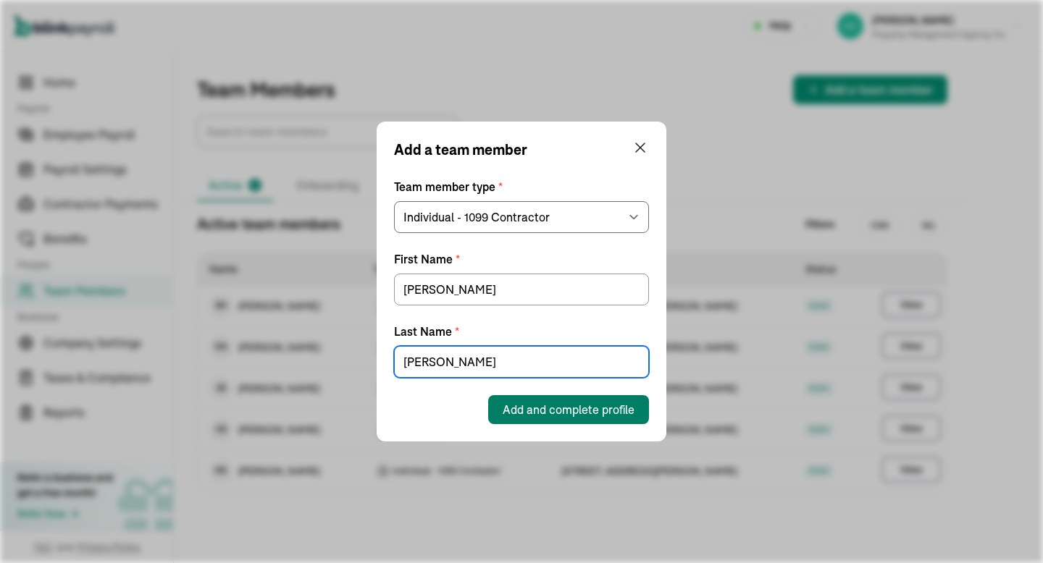
type input "[PERSON_NAME]"
click at [608, 422] on button "Add and complete profile" at bounding box center [568, 409] width 161 height 29
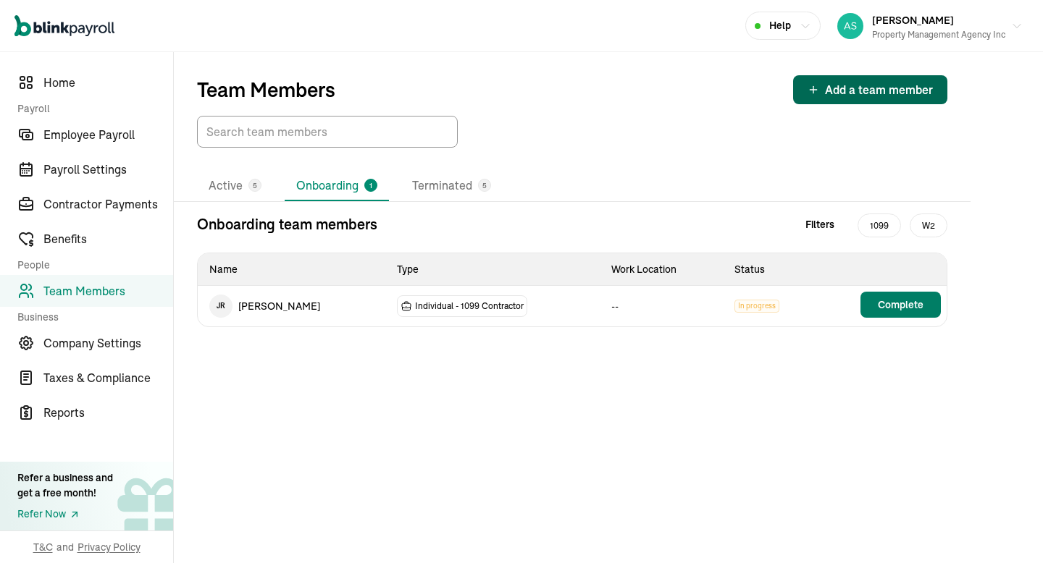
click at [897, 314] on button "Complete" at bounding box center [900, 305] width 80 height 26
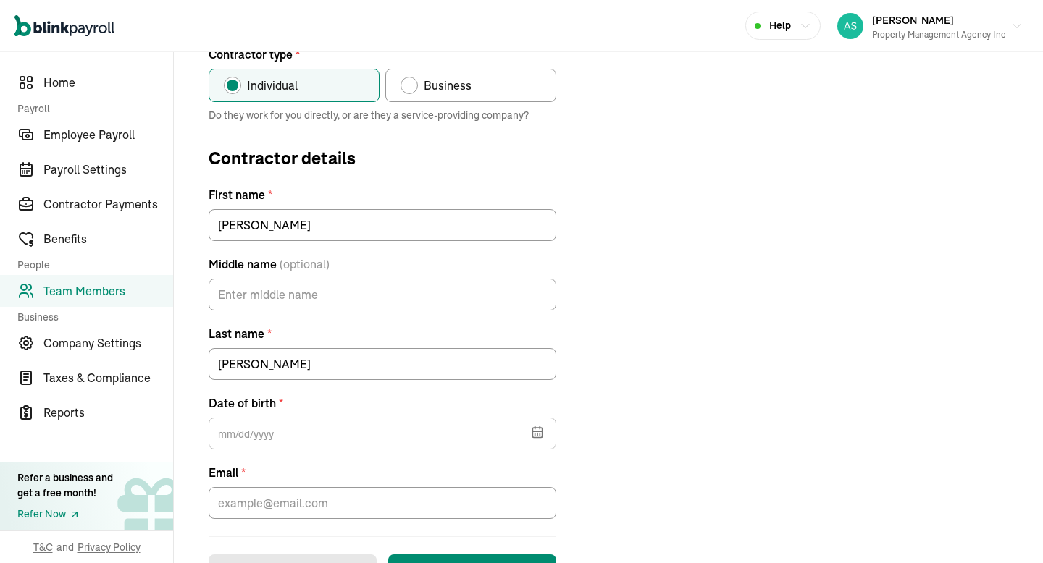
scroll to position [232, 0]
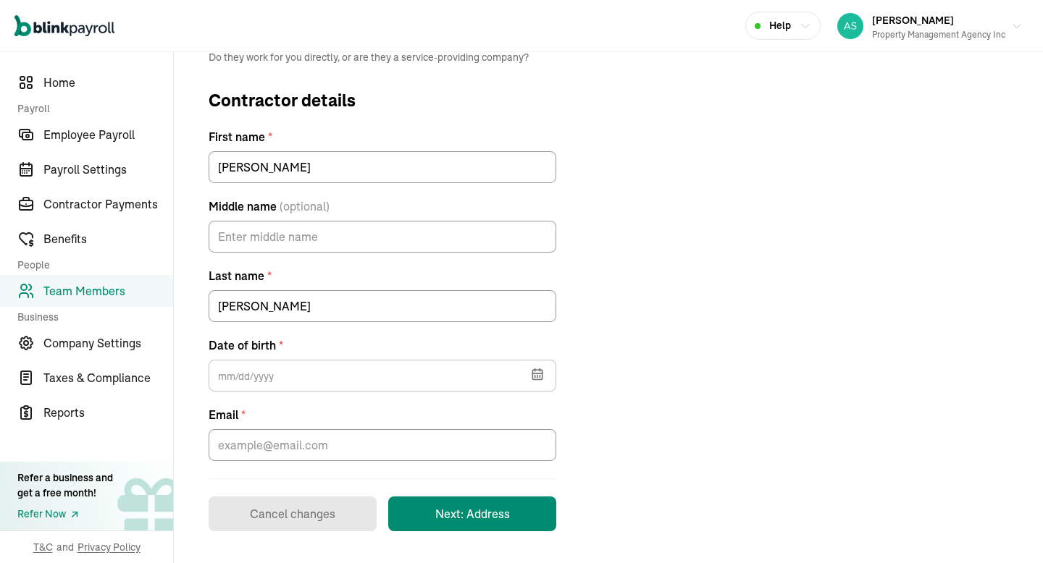
click at [334, 356] on div "[DATE] Mon Tue Wed Thu Fri Sat Sun 28 29 30 31 1 2 3 4 5 6 7 8 9 10 11 12 13 14…" at bounding box center [383, 373] width 348 height 38
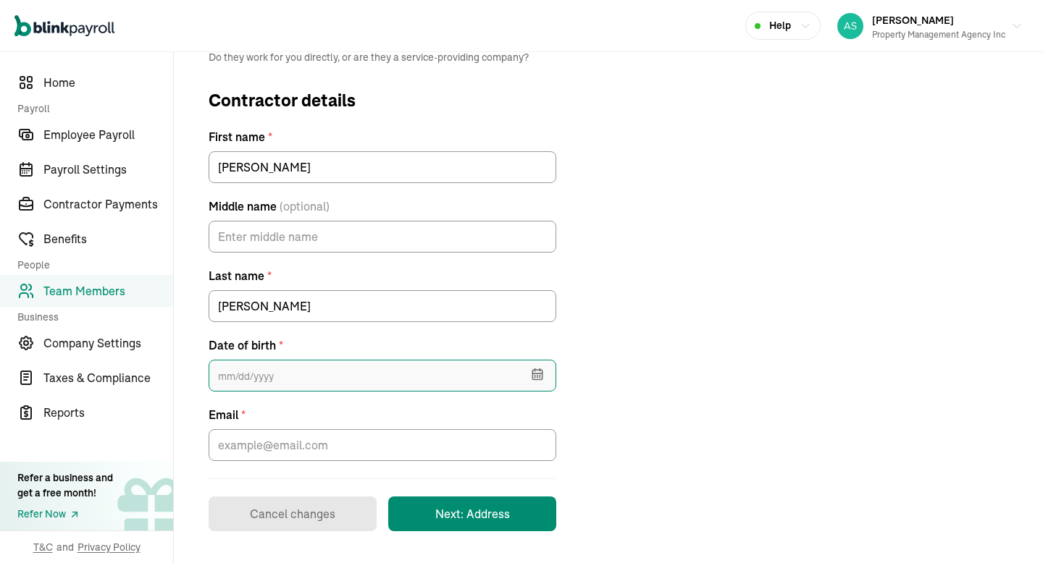
click at [332, 361] on input "text" at bounding box center [383, 376] width 348 height 32
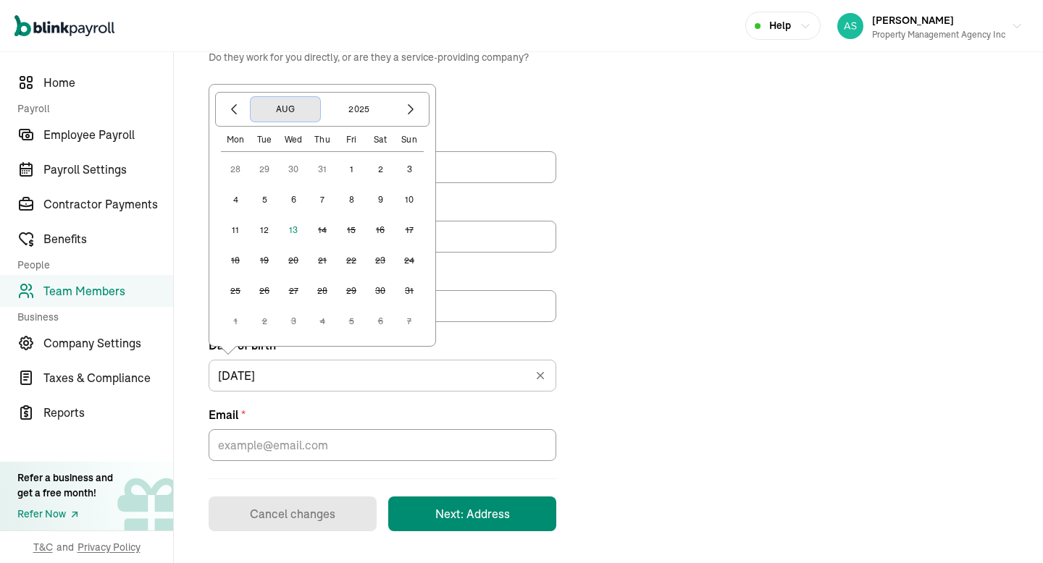
click at [272, 114] on button "Aug" at bounding box center [286, 109] width 70 height 25
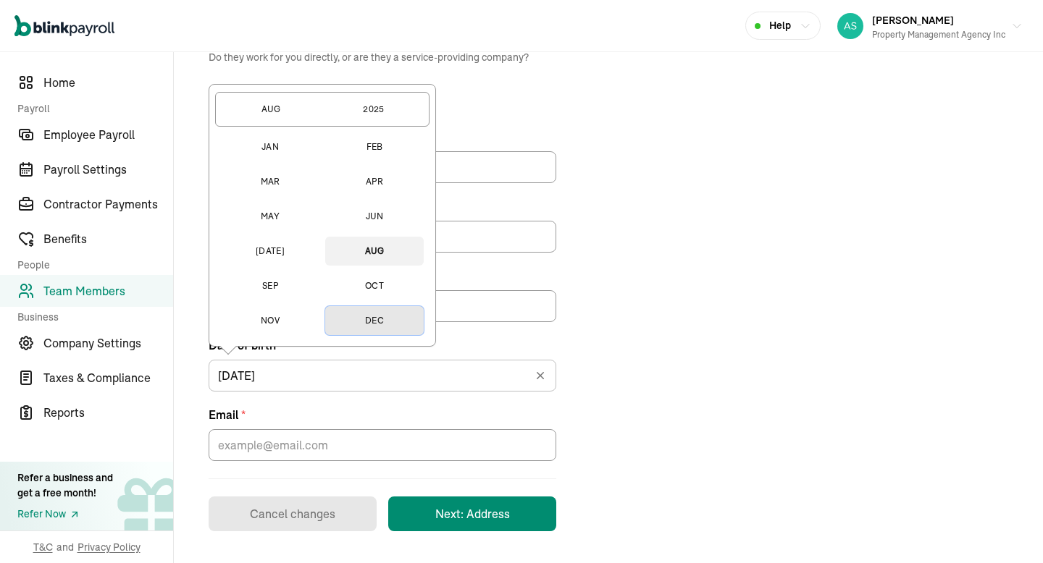
click at [371, 311] on button "Dec" at bounding box center [374, 320] width 99 height 29
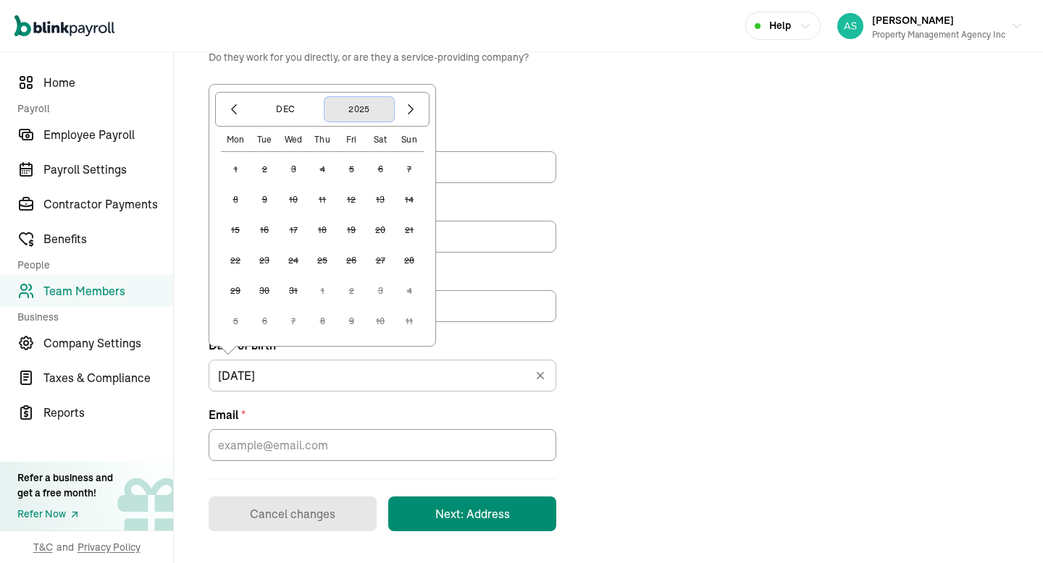
click at [359, 113] on button "2025" at bounding box center [359, 109] width 70 height 25
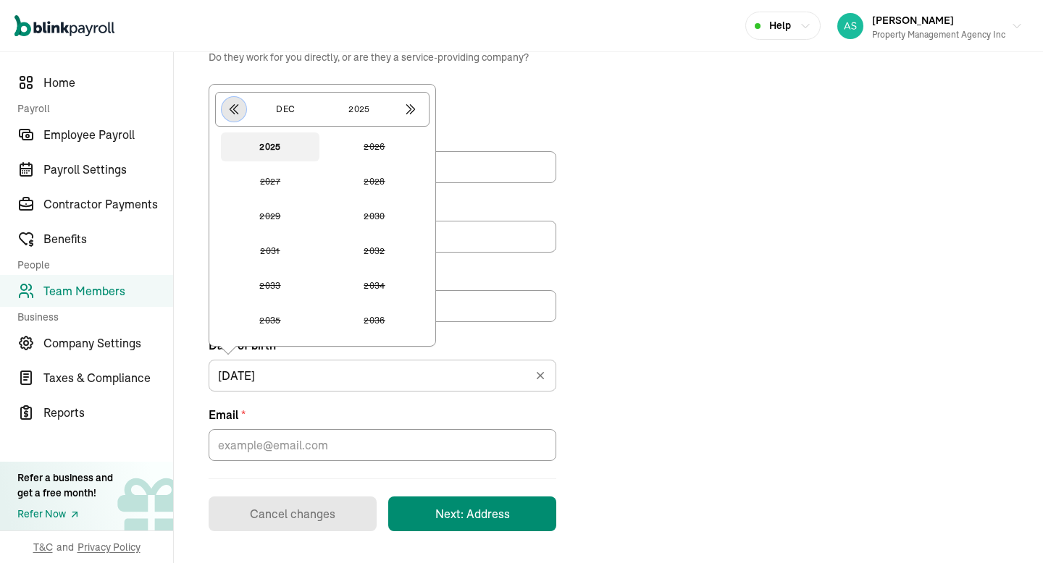
click at [232, 117] on button "button" at bounding box center [234, 109] width 25 height 25
click at [232, 110] on icon "button" at bounding box center [234, 109] width 14 height 14
click at [239, 101] on button "button" at bounding box center [234, 109] width 25 height 25
click at [369, 318] on button "2000" at bounding box center [374, 320] width 99 height 29
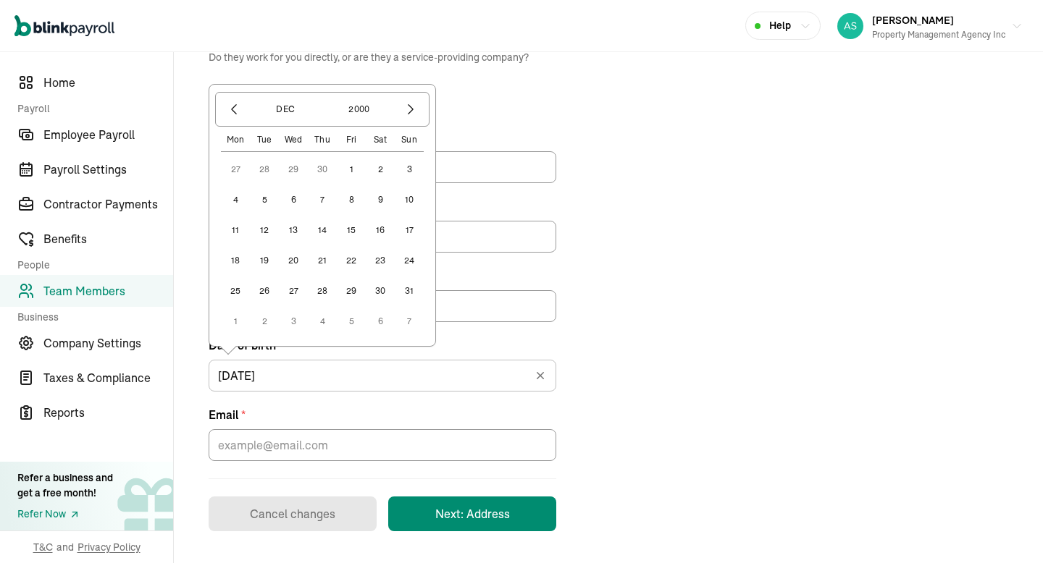
click at [289, 259] on button "20" at bounding box center [293, 260] width 29 height 29
type input "[DATE]"
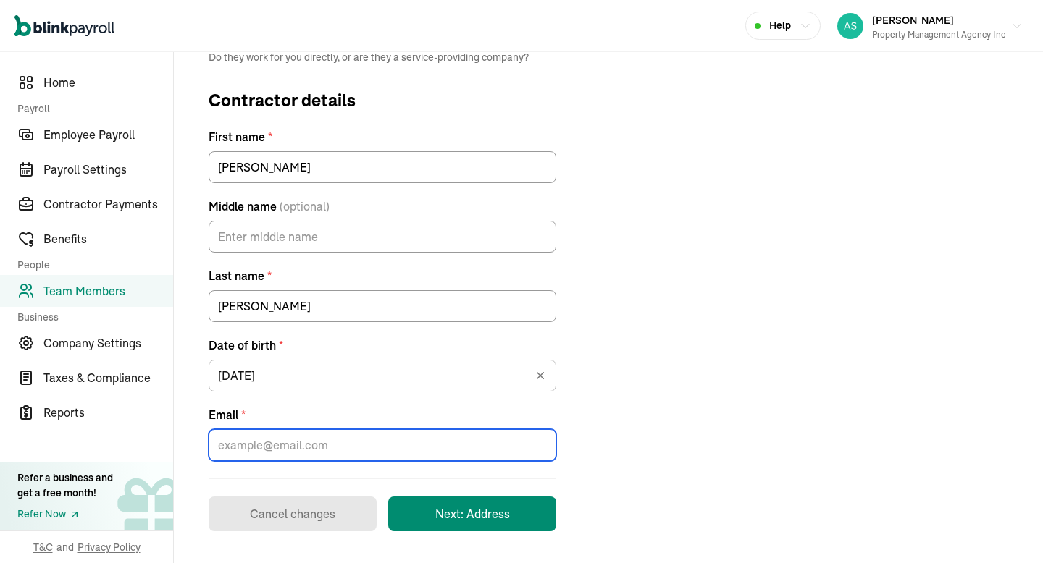
click at [280, 459] on input "Email *" at bounding box center [383, 446] width 348 height 32
type input "j"
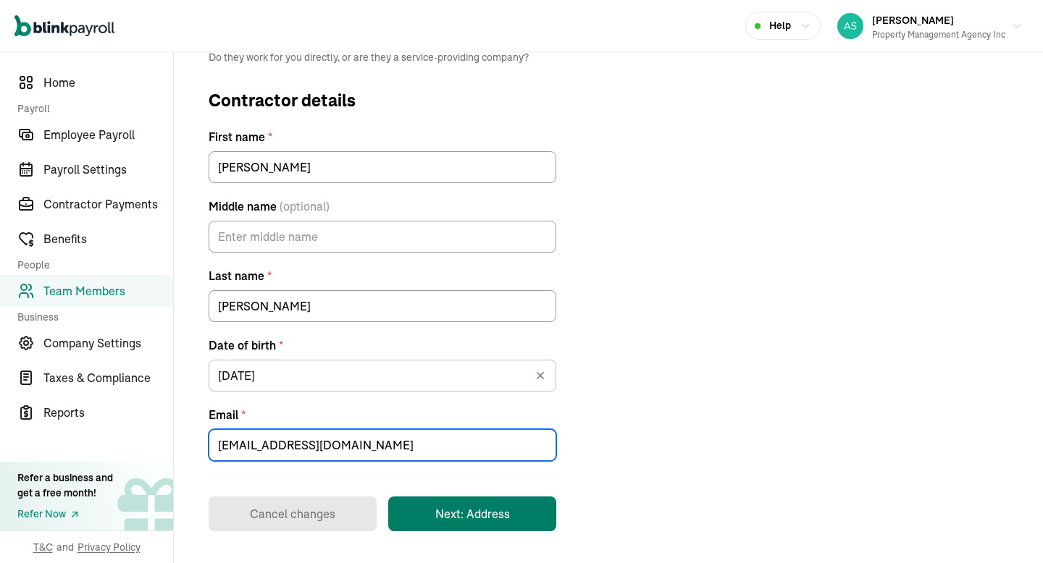
type input "[EMAIL_ADDRESS][DOMAIN_NAME]"
click at [429, 508] on button "Next: Address" at bounding box center [472, 514] width 168 height 35
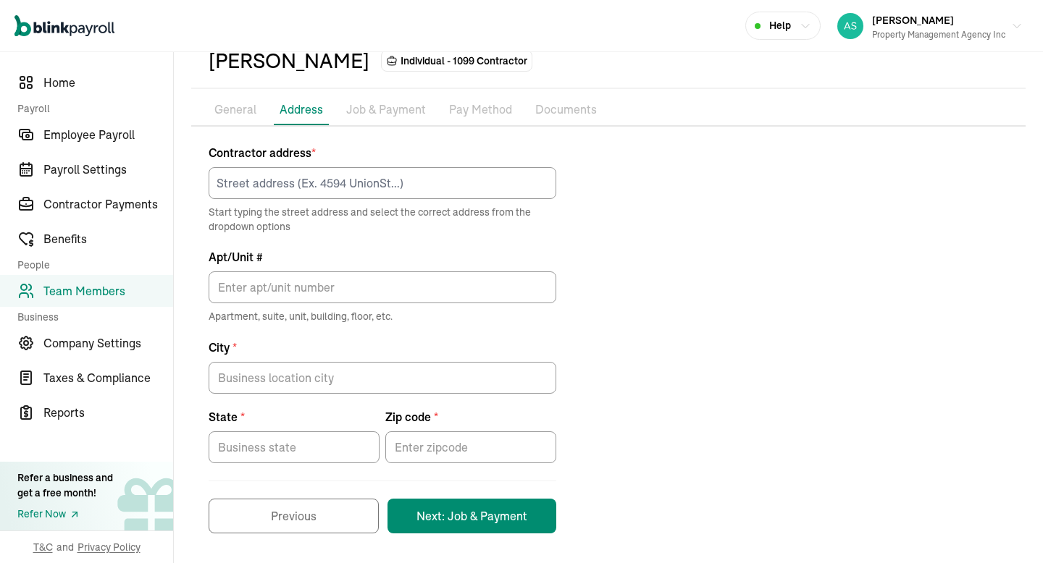
scroll to position [78, 0]
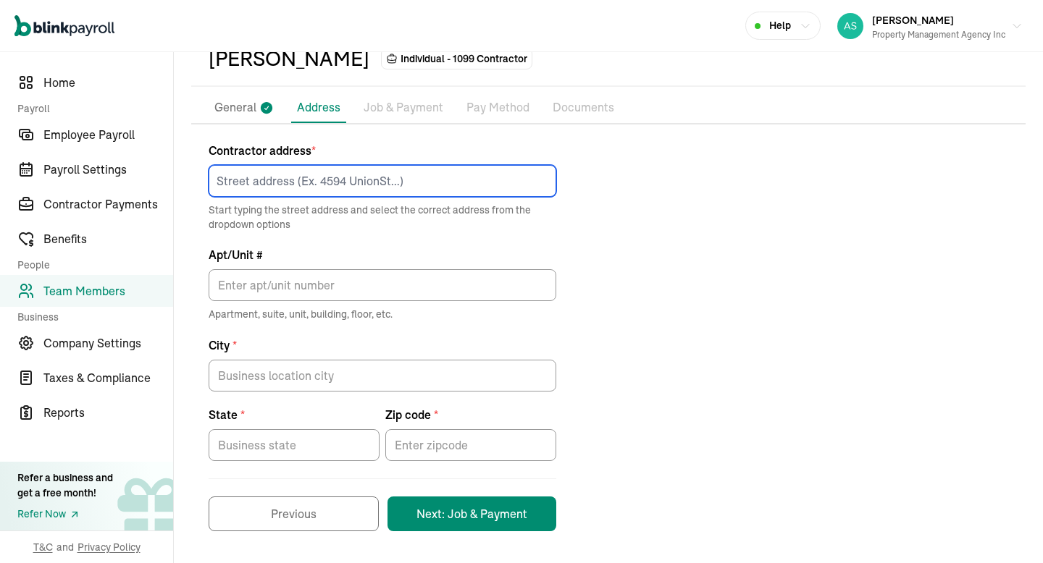
click at [409, 167] on input at bounding box center [383, 181] width 348 height 32
type input "[STREET_ADDRESS]"
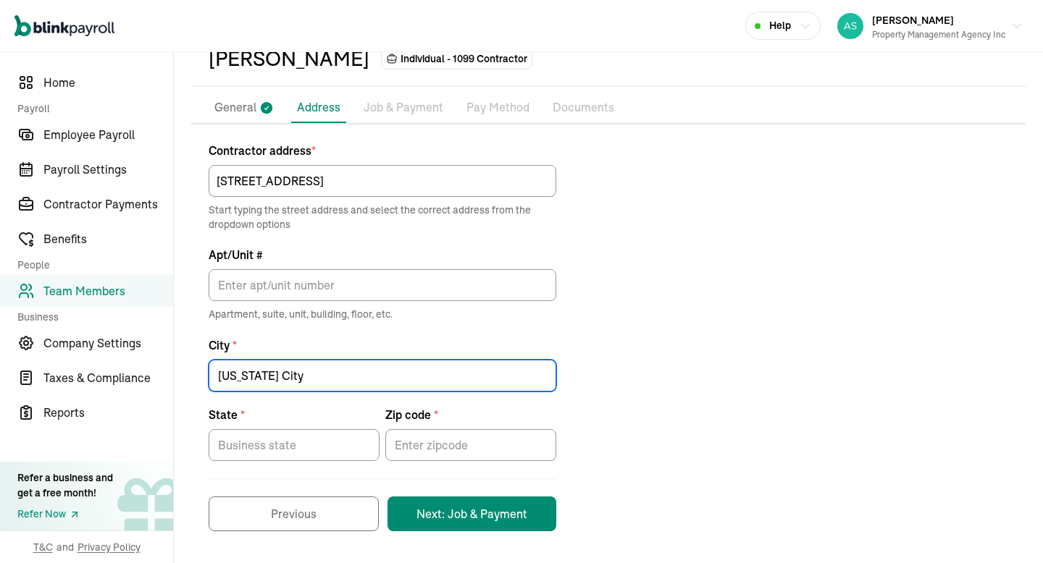
type input "[US_STATE] City"
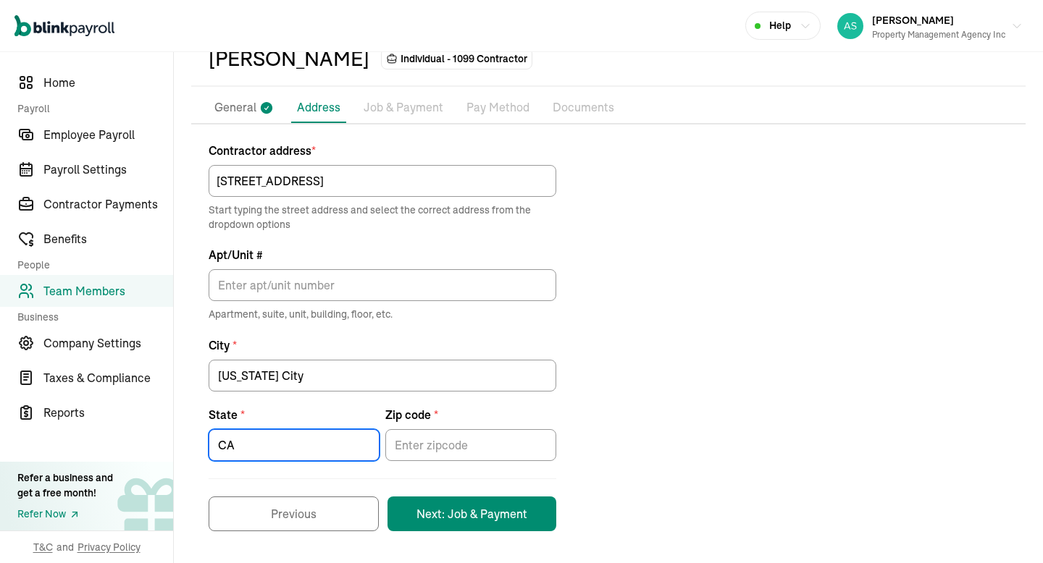
type input "CA"
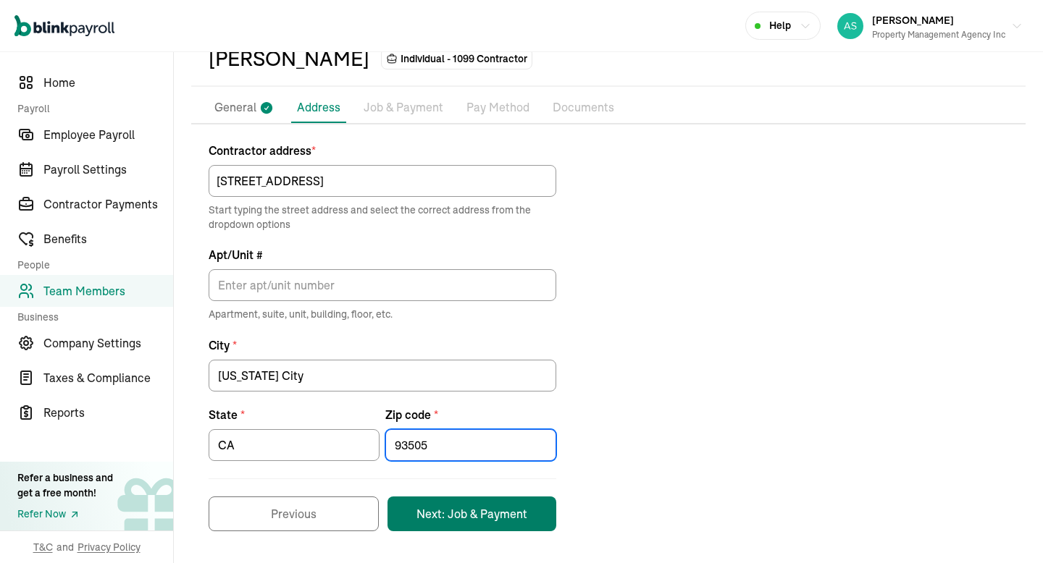
type input "93505"
click at [485, 508] on button "Next: Job & Payment" at bounding box center [471, 514] width 169 height 35
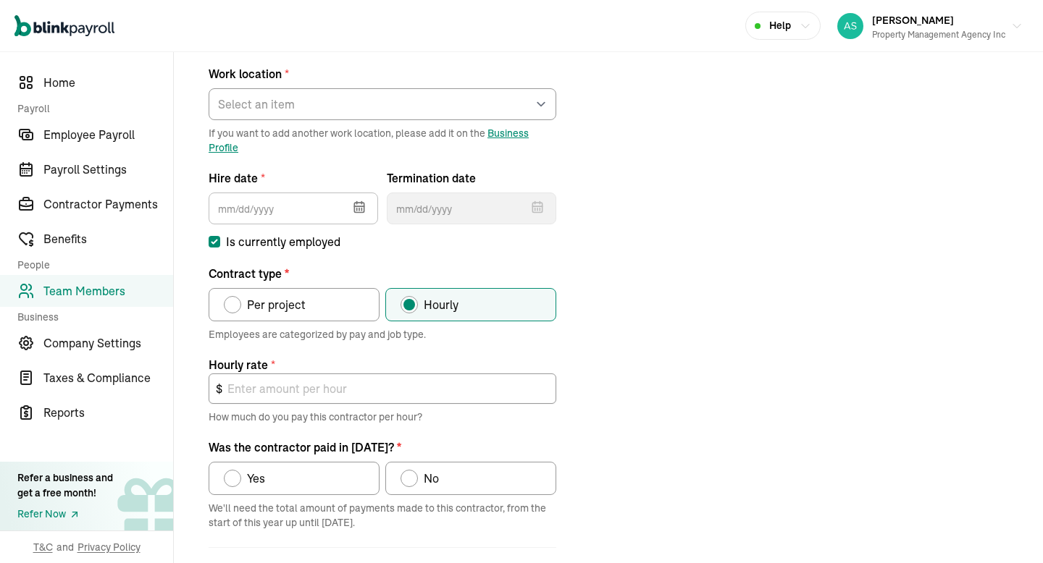
scroll to position [171, 0]
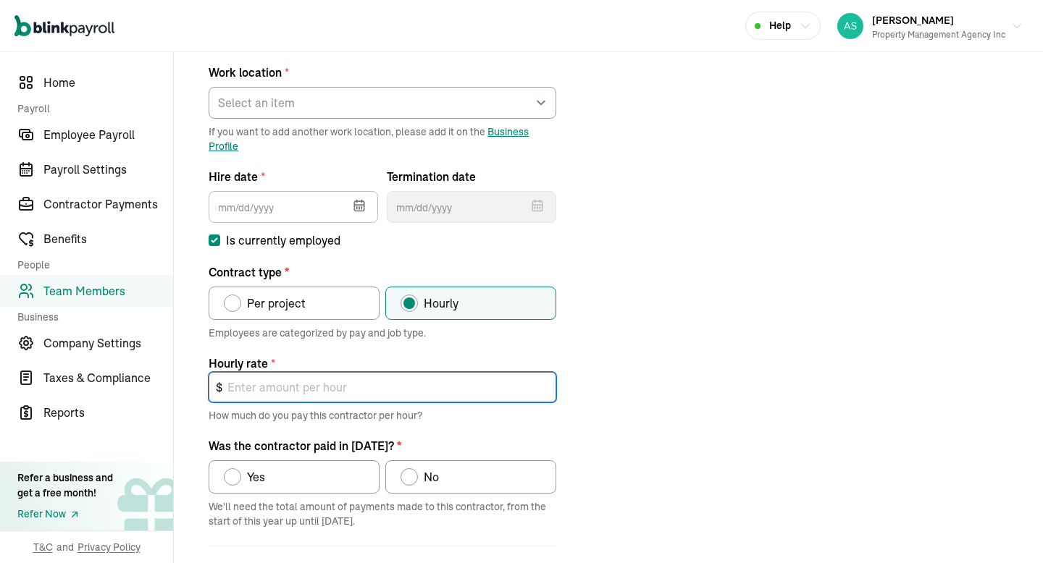
click at [374, 379] on input "text" at bounding box center [383, 387] width 348 height 30
type input "20"
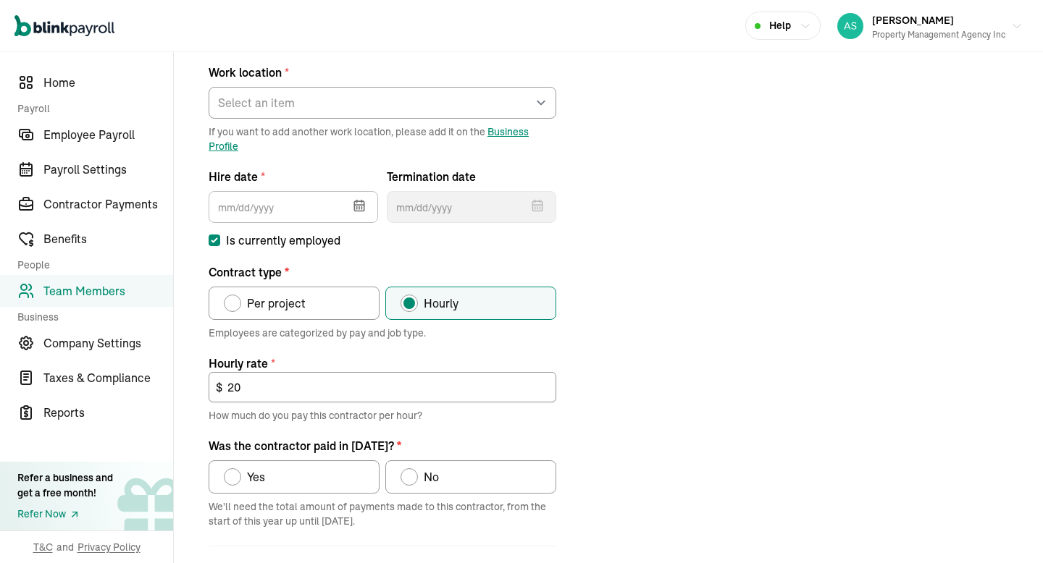
click at [252, 478] on span "Yes" at bounding box center [256, 477] width 18 height 17
click at [235, 478] on input "Yes" at bounding box center [229, 474] width 12 height 12
radio input "true"
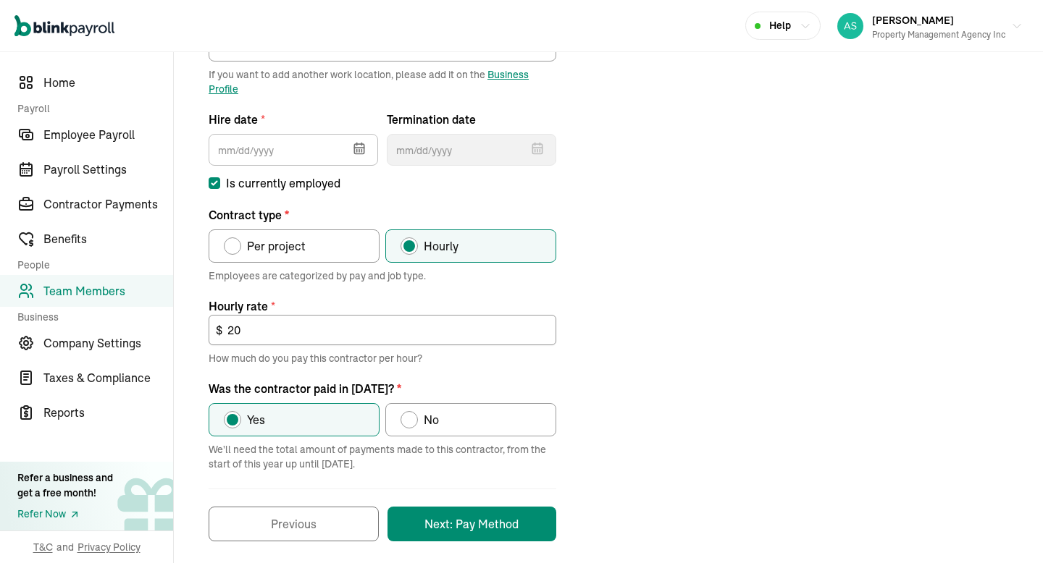
scroll to position [238, 0]
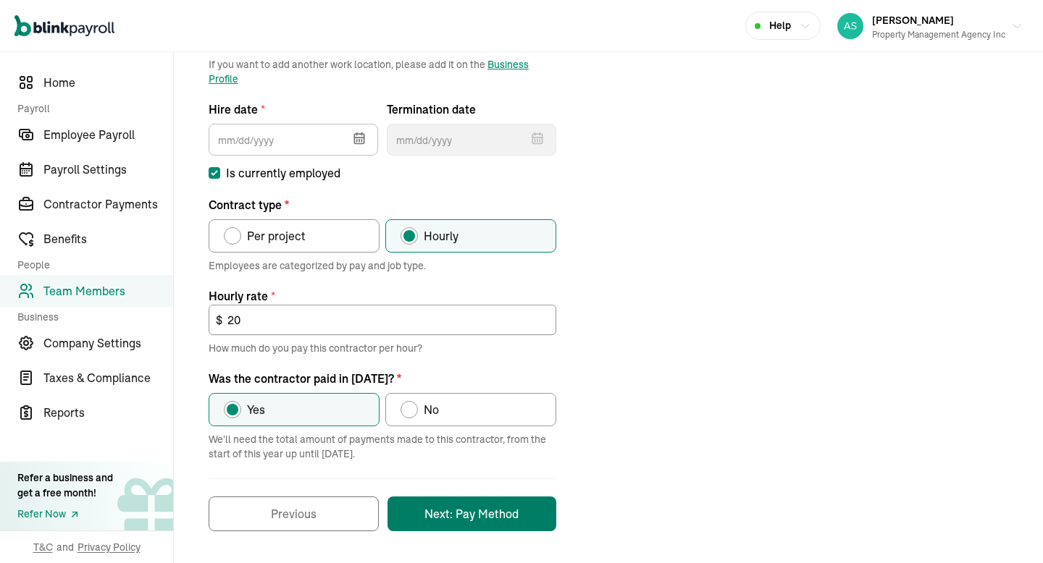
click at [441, 521] on button "Next: Pay Method" at bounding box center [471, 514] width 169 height 35
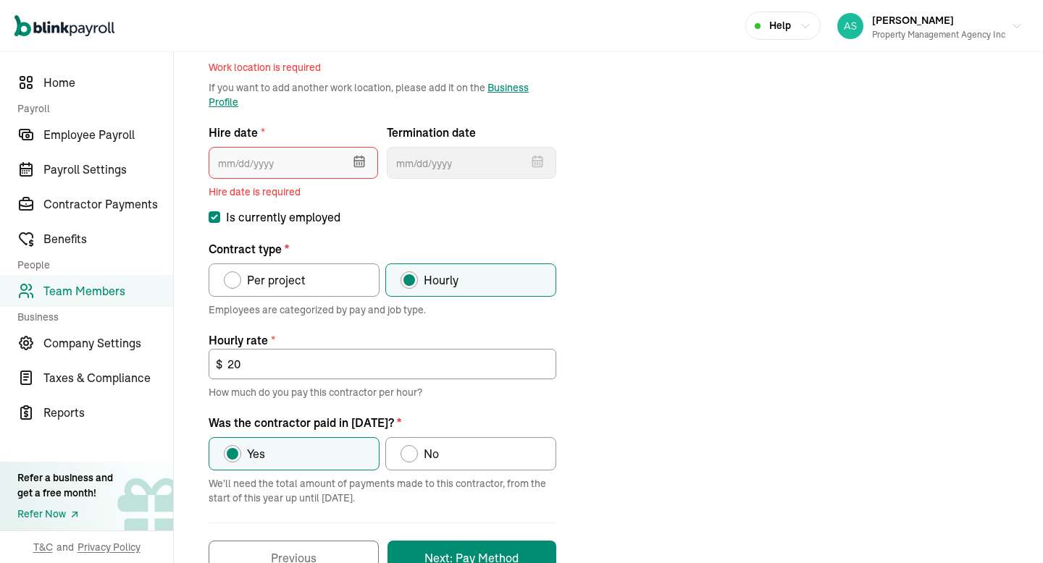
click at [291, 172] on input "text" at bounding box center [293, 163] width 169 height 32
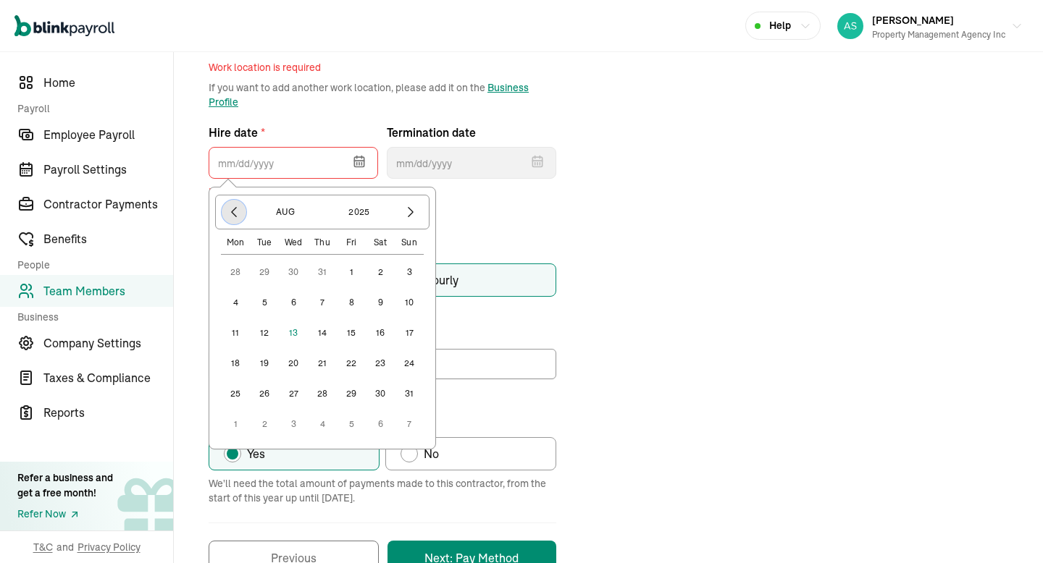
click at [234, 212] on icon "button" at bounding box center [234, 212] width 14 height 14
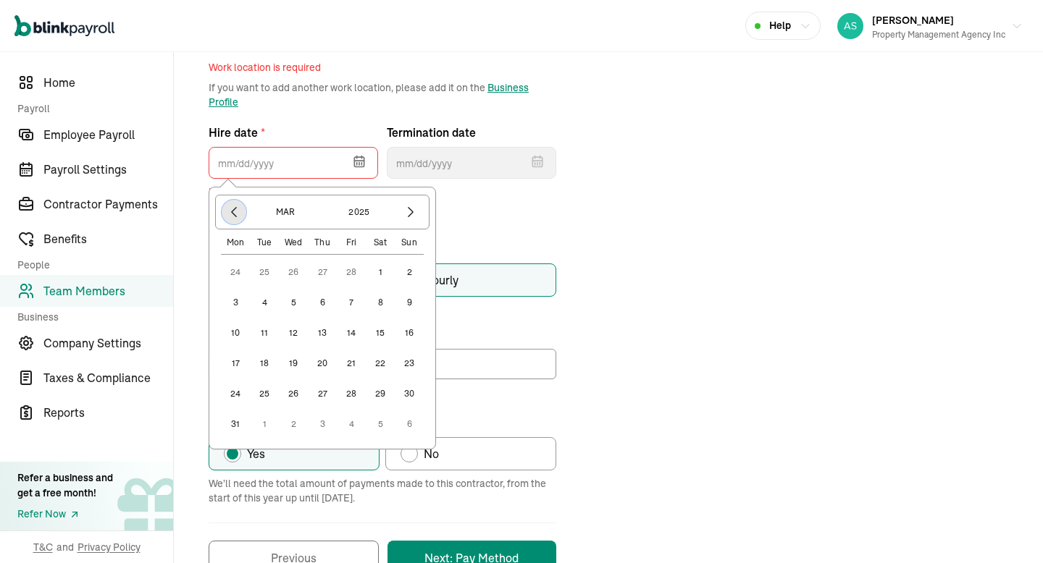
click at [234, 212] on icon "button" at bounding box center [234, 212] width 14 height 14
click at [296, 271] on button "1" at bounding box center [293, 272] width 29 height 29
type input "[DATE]"
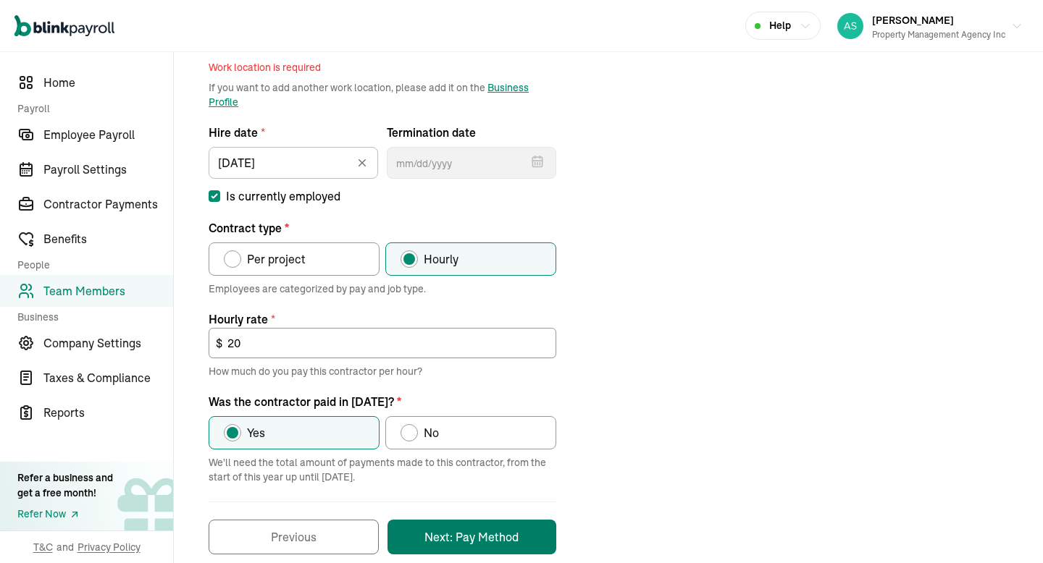
click at [444, 540] on button "Next: Pay Method" at bounding box center [471, 537] width 169 height 35
click at [459, 540] on button "Next: Pay Method" at bounding box center [471, 537] width 169 height 35
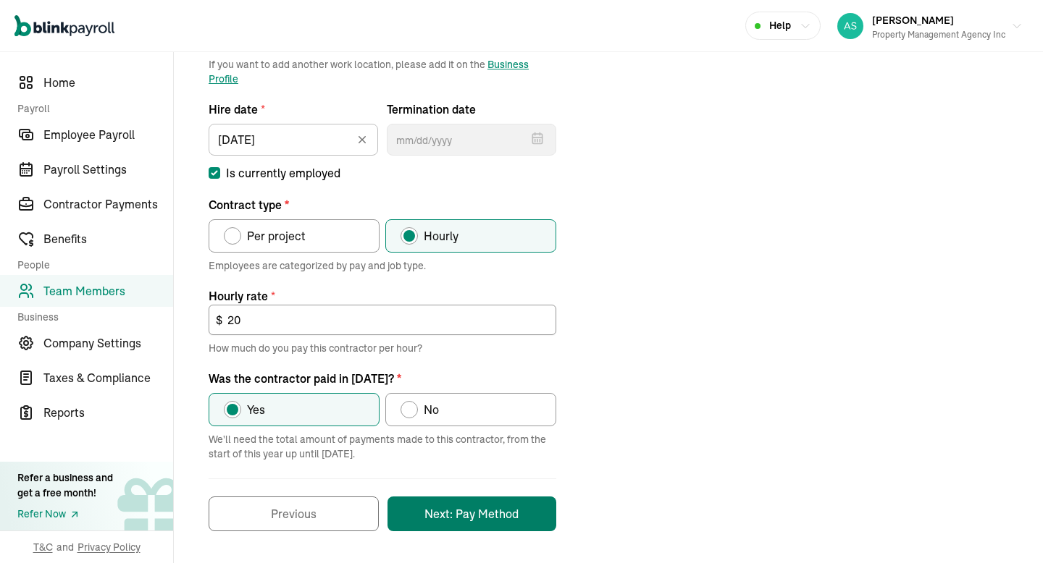
click at [502, 517] on button "Next: Pay Method" at bounding box center [471, 514] width 169 height 35
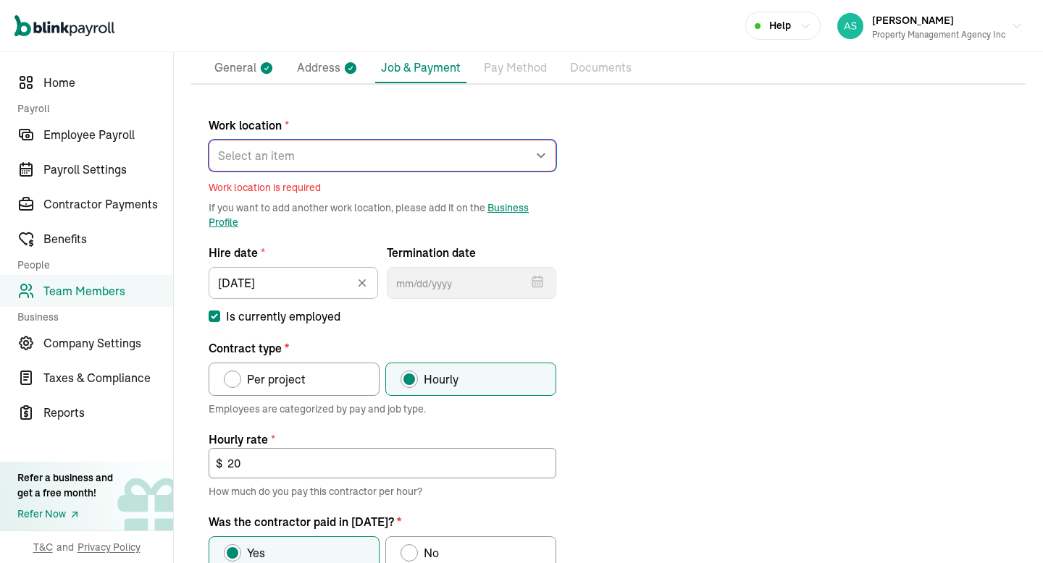
scroll to position [0, 0]
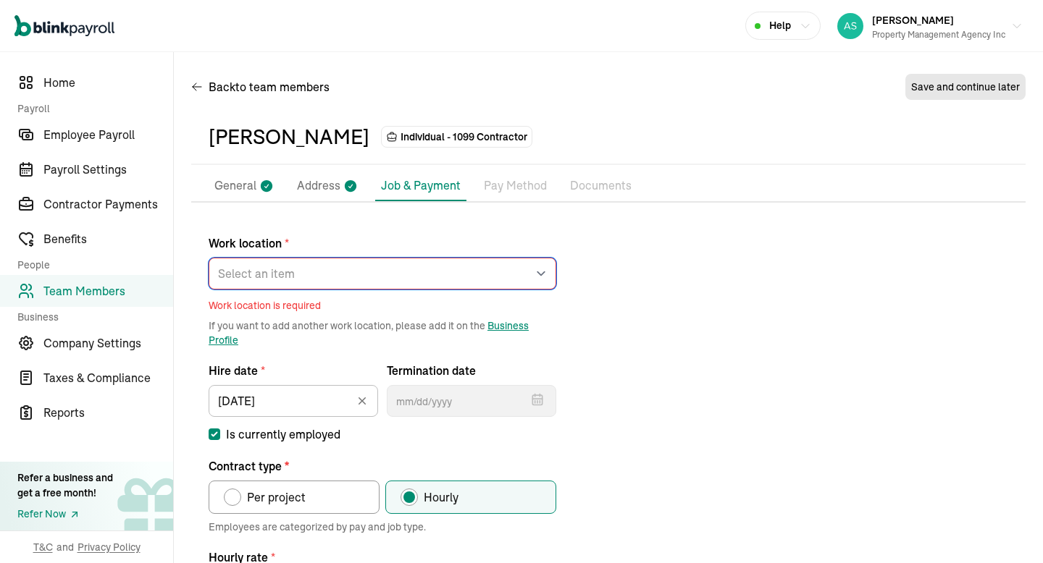
click at [374, 268] on select "Select an item [STREET_ADDRESS][GEOGRAPHIC_DATA][PERSON_NAME] from home" at bounding box center [383, 274] width 348 height 32
select select "[STREET_ADDRESS][PERSON_NAME]"
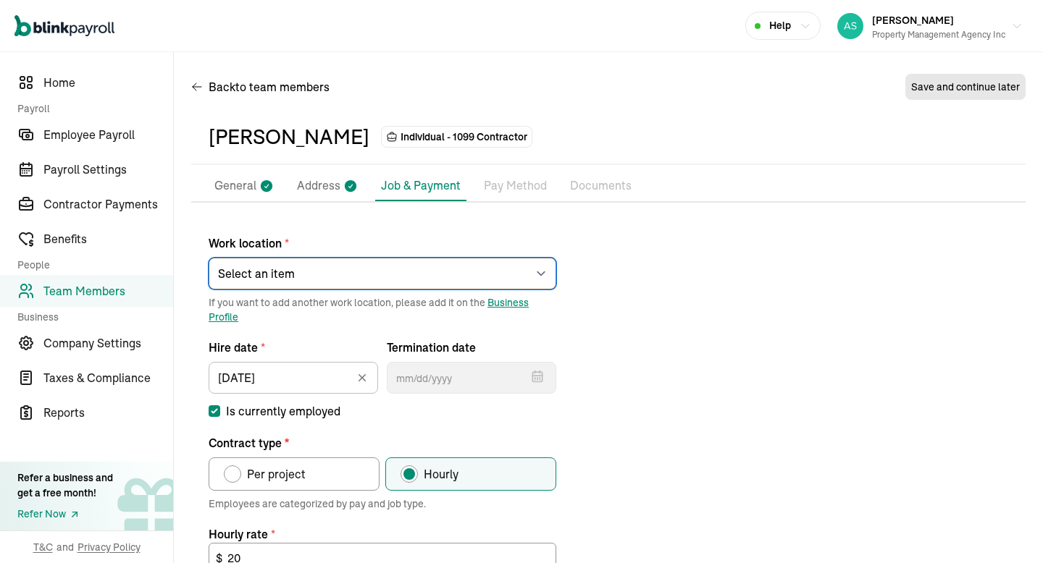
scroll to position [238, 0]
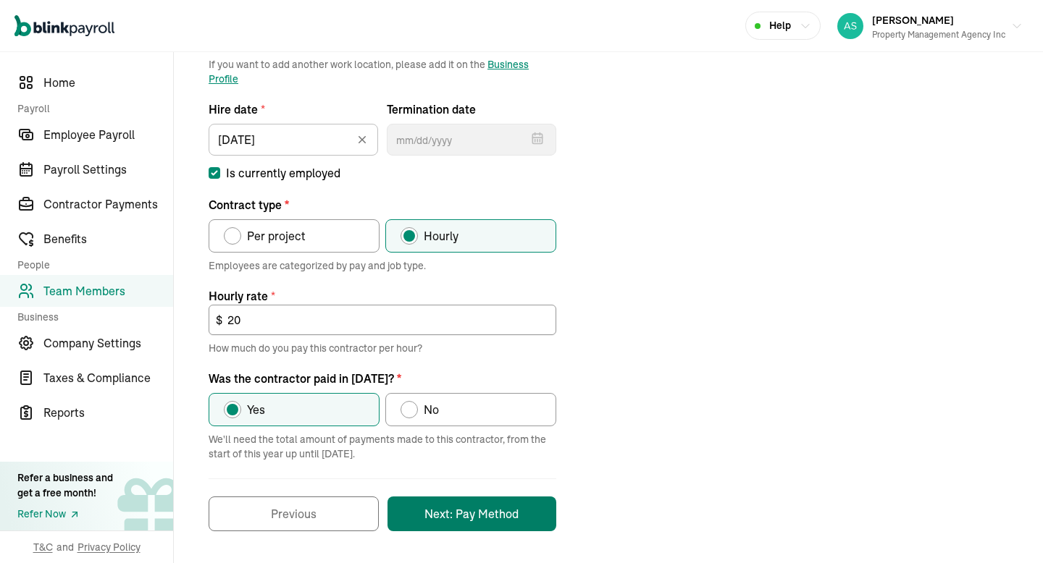
click at [438, 511] on button "Next: Pay Method" at bounding box center [471, 514] width 169 height 35
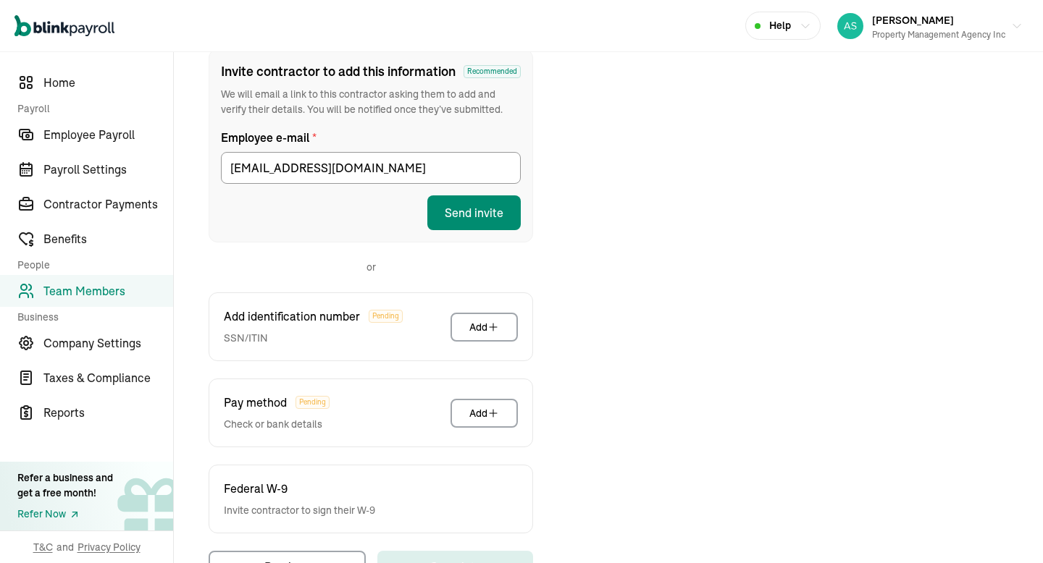
scroll to position [167, 0]
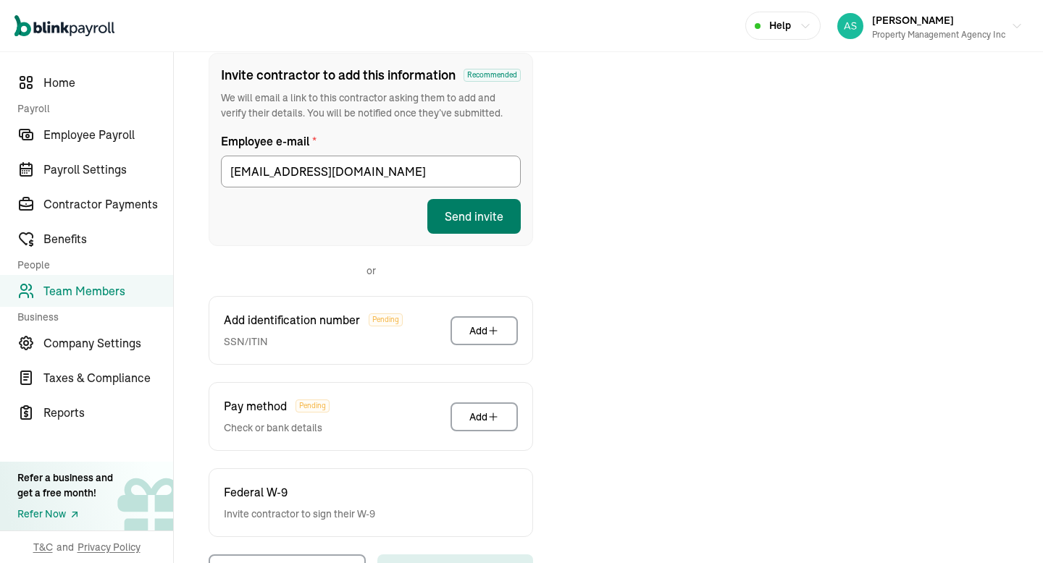
click at [499, 222] on button "Send invite" at bounding box center [473, 216] width 93 height 35
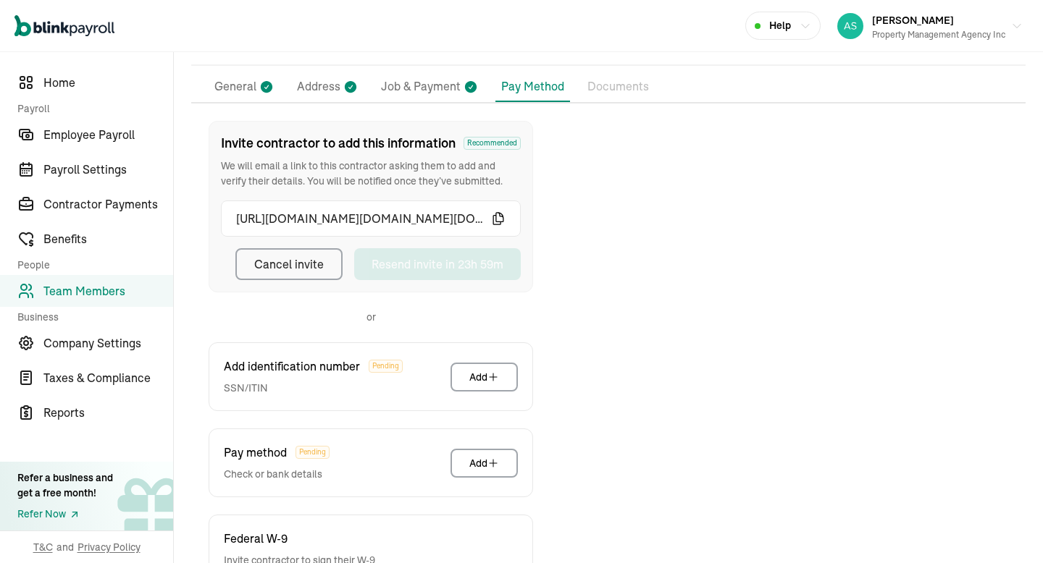
scroll to position [0, 0]
